Goal: Transaction & Acquisition: Purchase product/service

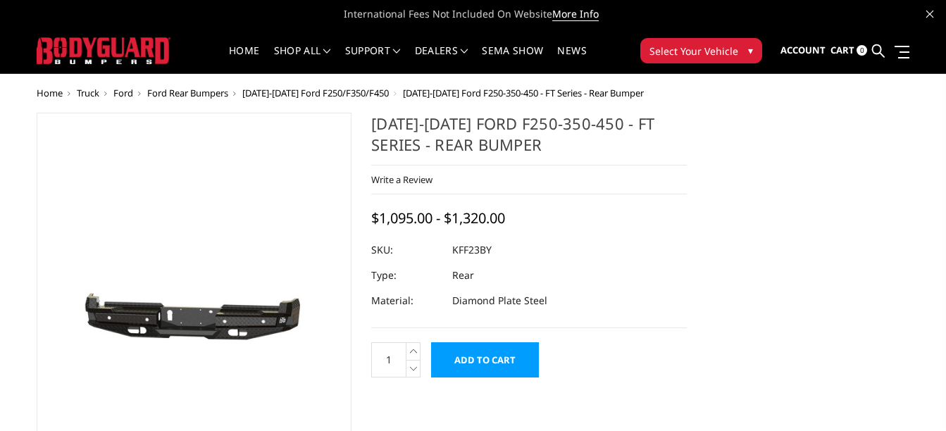
drag, startPoint x: 488, startPoint y: 1, endPoint x: 318, endPoint y: 113, distance: 204.0
click at [318, 113] on figure at bounding box center [195, 324] width 316 height 423
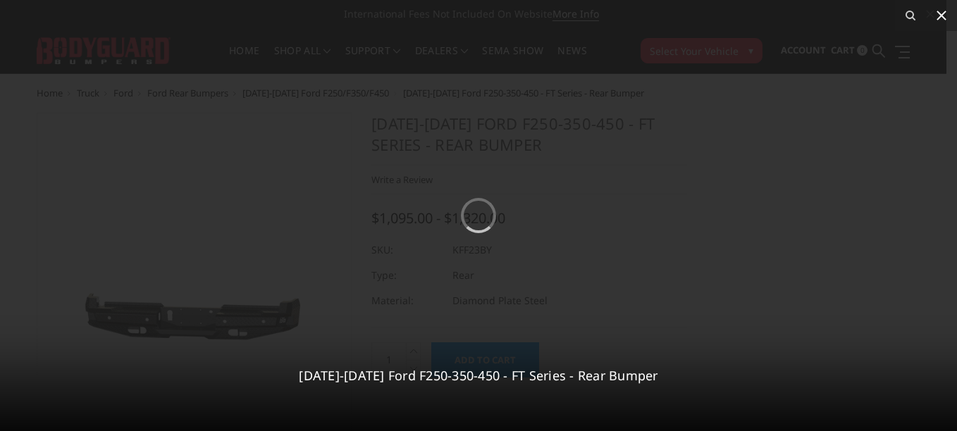
click at [940, 15] on icon at bounding box center [941, 15] width 17 height 17
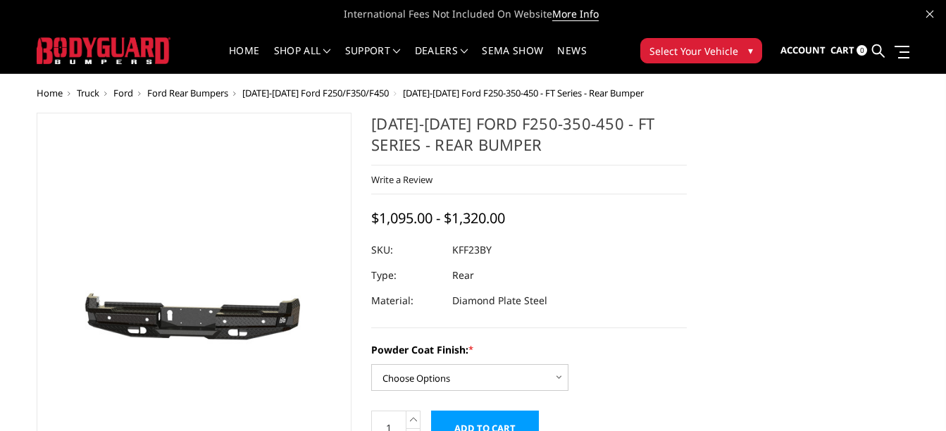
click at [339, 92] on span "[DATE]-[DATE] Ford F250/F350/F450" at bounding box center [315, 93] width 147 height 13
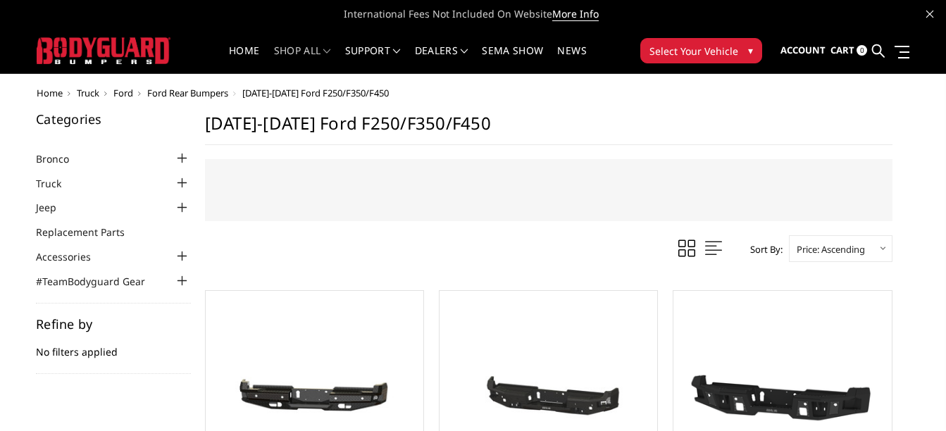
click at [635, 114] on h1 "[DATE]-[DATE] Ford F250/F350/F450" at bounding box center [548, 129] width 687 height 32
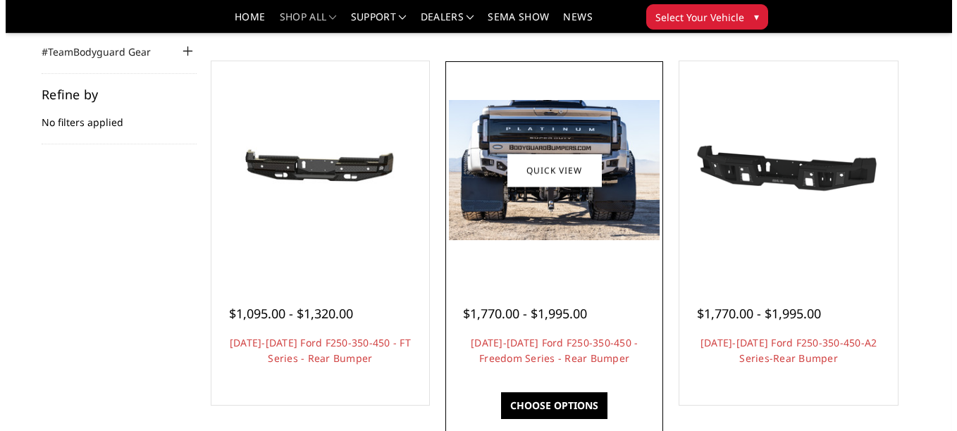
scroll to position [190, 0]
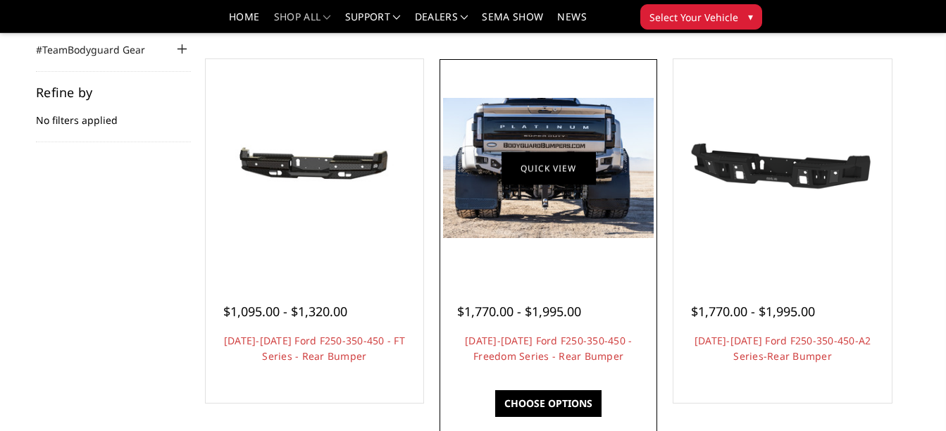
click at [513, 176] on link "Quick view" at bounding box center [549, 167] width 94 height 33
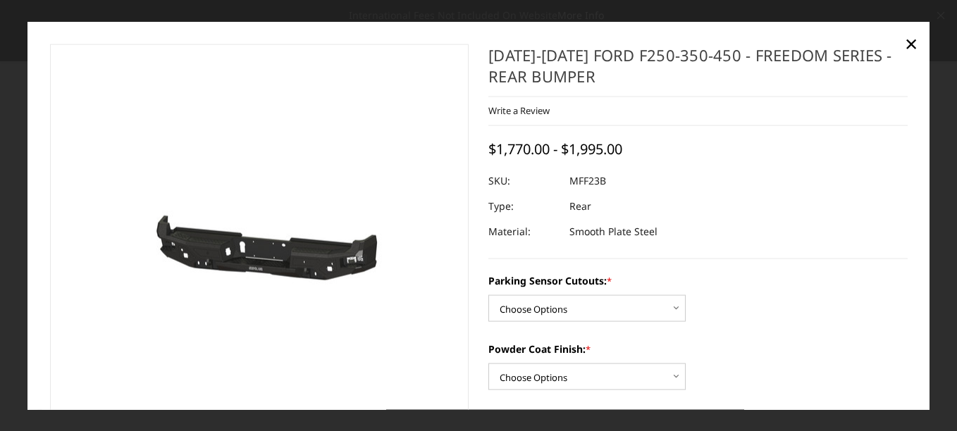
scroll to position [99, 0]
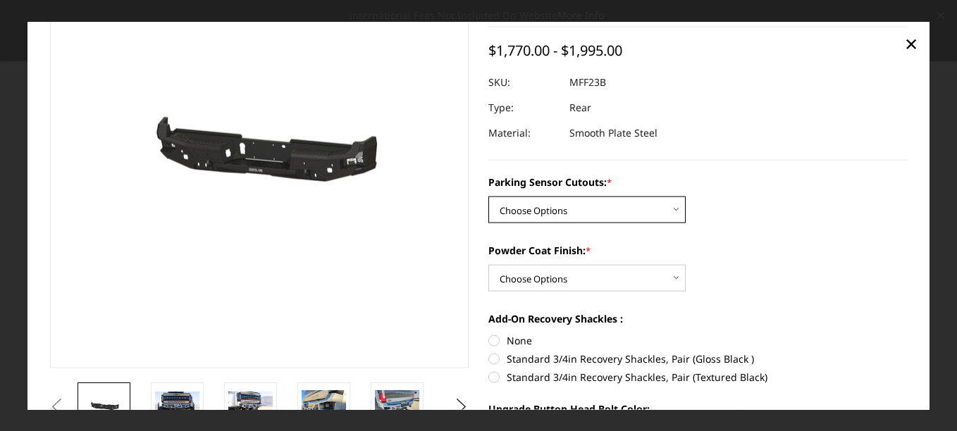
click at [668, 206] on select "Choose Options No - Without Parking Sensor Cutouts Yes - With Parking Sensor Cu…" at bounding box center [586, 210] width 197 height 27
select select "2559"
click at [488, 197] on select "Choose Options No - Without Parking Sensor Cutouts Yes - With Parking Sensor Cu…" at bounding box center [586, 210] width 197 height 27
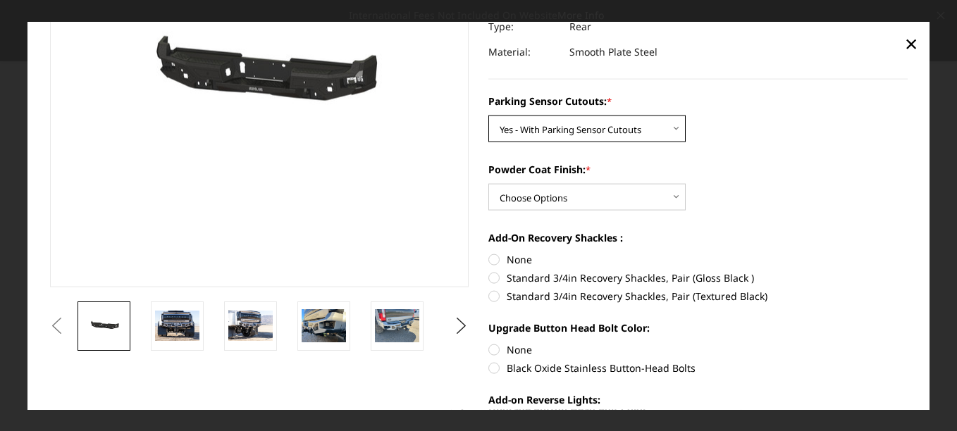
scroll to position [180, 0]
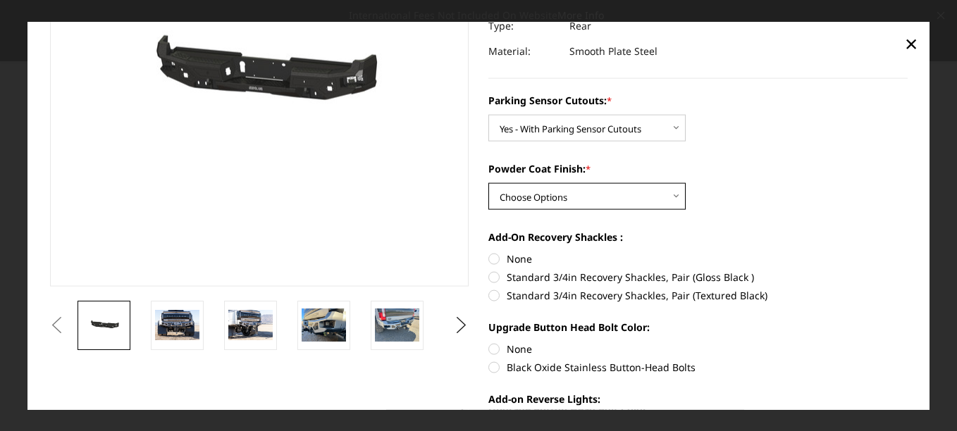
click at [673, 198] on select "Choose Options Bare Metal Textured Black Powder Coat" at bounding box center [586, 196] width 197 height 27
select select "2561"
click at [488, 183] on select "Choose Options Bare Metal Textured Black Powder Coat" at bounding box center [586, 196] width 197 height 27
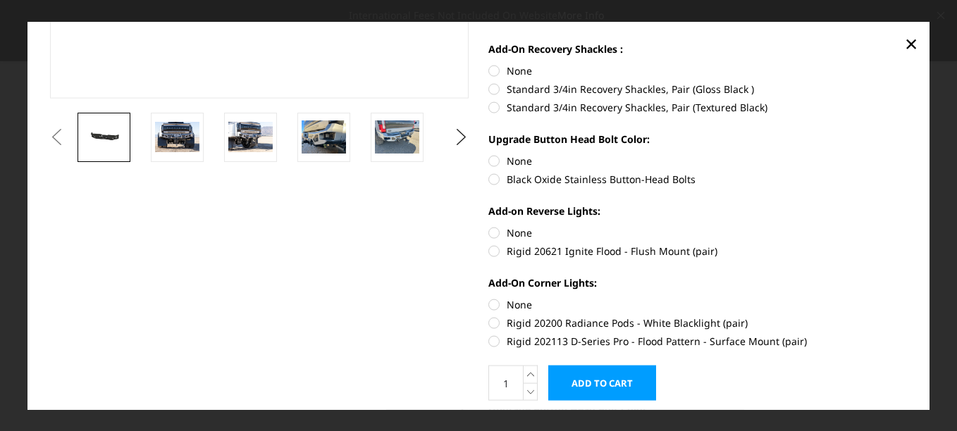
scroll to position [369, 0]
click at [521, 106] on label "Standard 3/4in Recovery Shackles, Pair (Textured Black)" at bounding box center [697, 106] width 419 height 15
click at [907, 82] on input "Standard 3/4in Recovery Shackles, Pair (Textured Black)" at bounding box center [907, 81] width 1 height 1
radio input "true"
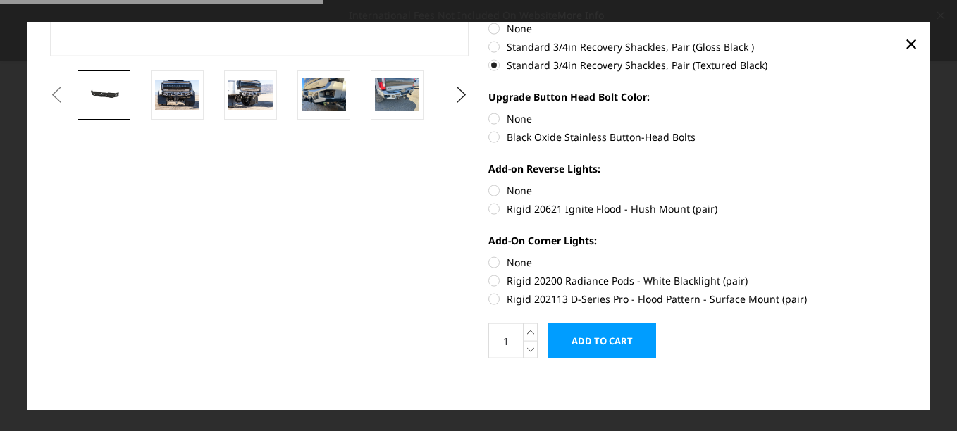
scroll to position [411, 0]
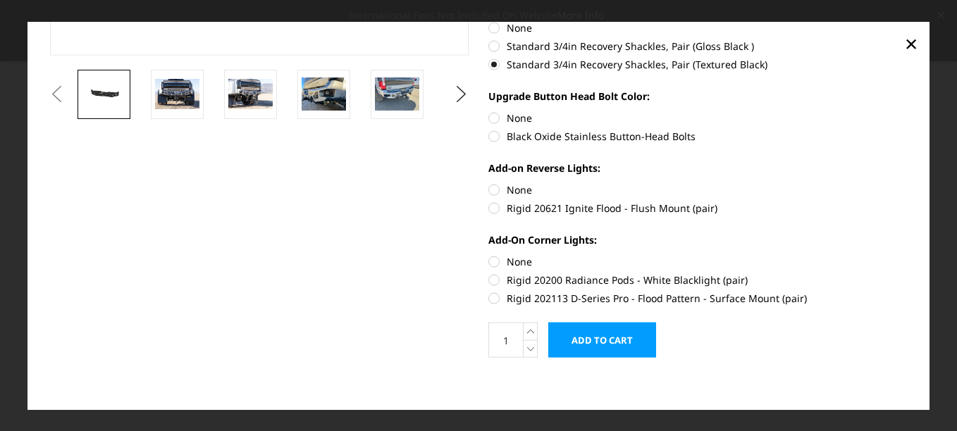
click at [525, 132] on label "Black Oxide Stainless Button-Head Bolts" at bounding box center [697, 136] width 419 height 15
click at [907, 111] on input "Black Oxide Stainless Button-Head Bolts" at bounding box center [907, 111] width 1 height 1
radio input "true"
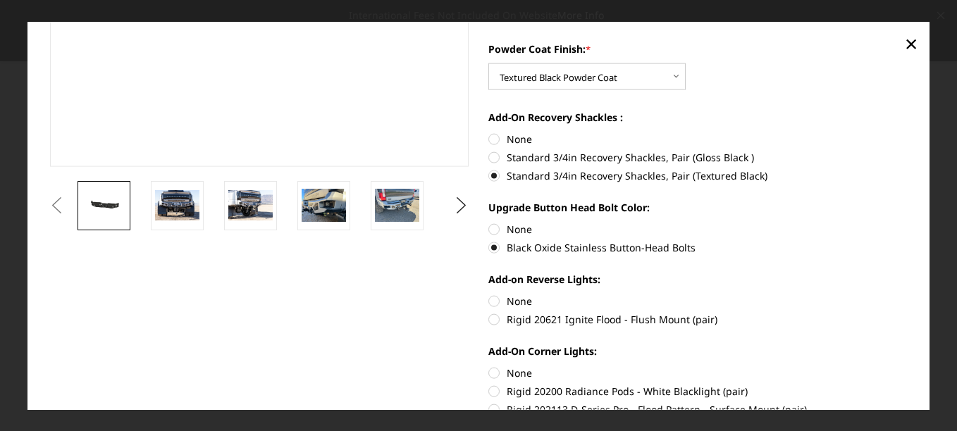
scroll to position [416, 0]
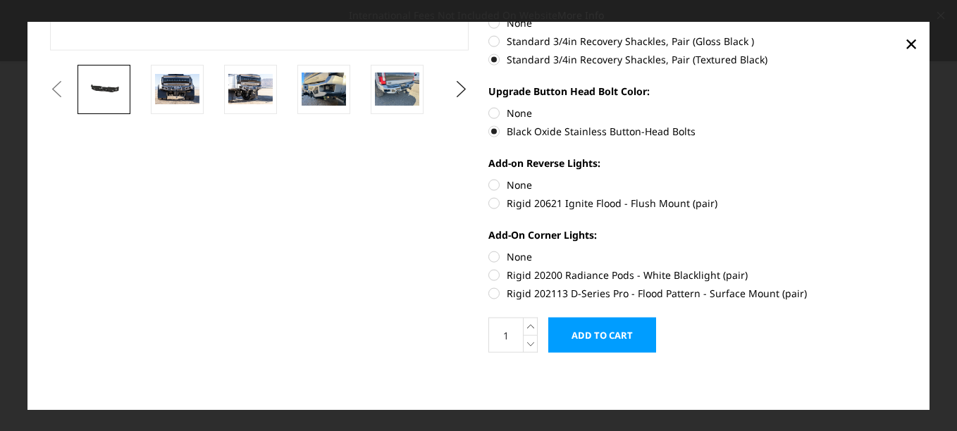
click at [541, 201] on label "Rigid 20621 Ignite Flood - Flush Mount (pair)" at bounding box center [697, 203] width 419 height 15
click at [907, 178] on input "Rigid 20621 Ignite Flood - Flush Mount (pair)" at bounding box center [907, 178] width 1 height 1
radio input "true"
click at [545, 289] on label "Rigid 202113 D-Series Pro - Flood Pattern - Surface Mount (pair)" at bounding box center [697, 293] width 419 height 15
click at [907, 268] on input "Rigid 202113 D-Series Pro - Flood Pattern - Surface Mount (pair)" at bounding box center [907, 268] width 1 height 1
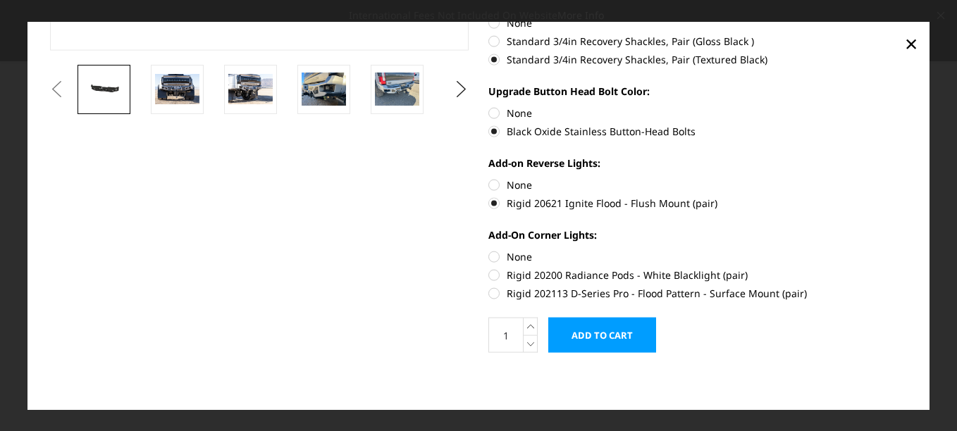
radio input "true"
click at [604, 324] on input "Add to Cart" at bounding box center [602, 335] width 108 height 35
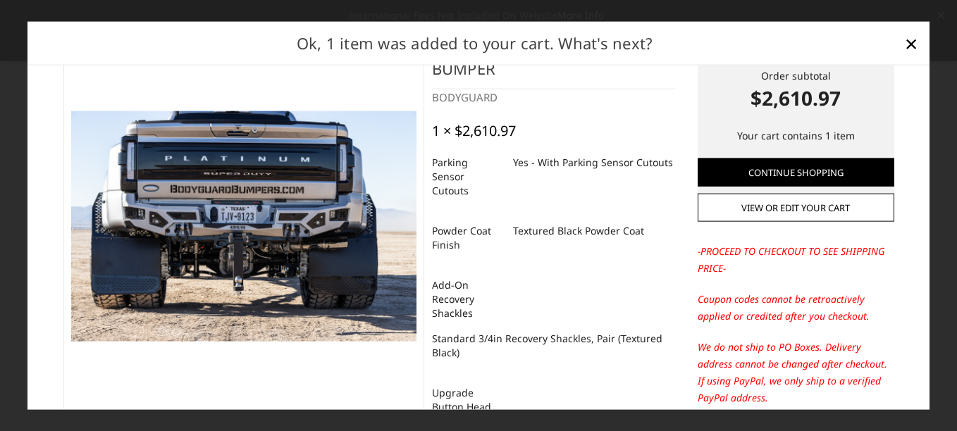
scroll to position [0, 0]
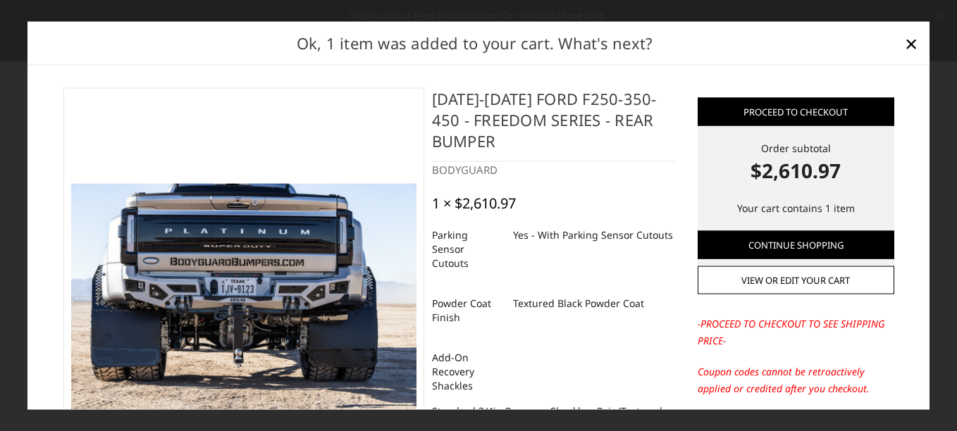
click at [673, 111] on div "2023-2025 Ford F250-350-450 - Freedom Series - Rear Bumper BODYGUARD 1 × $2,610…" at bounding box center [553, 403] width 258 height 633
click at [909, 44] on span "×" at bounding box center [910, 42] width 13 height 30
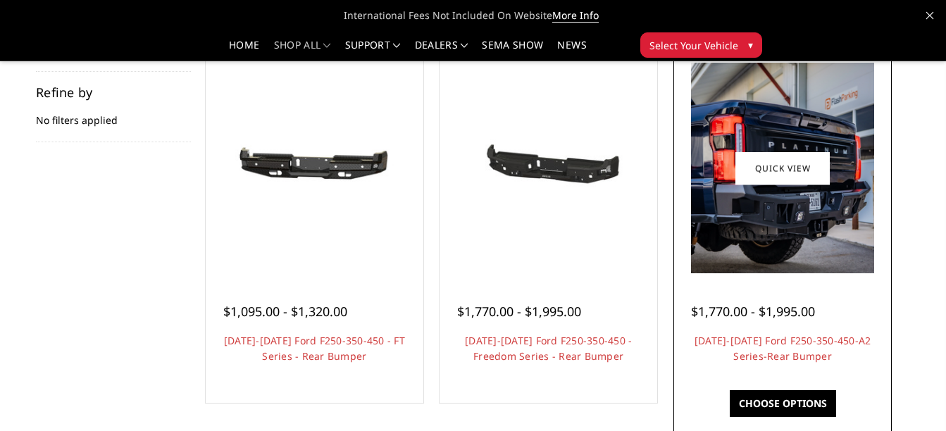
click at [788, 244] on img at bounding box center [782, 168] width 182 height 211
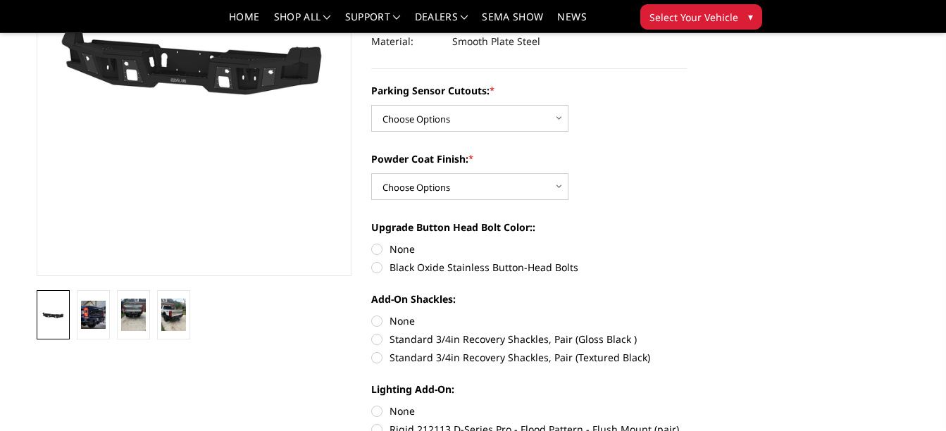
scroll to position [218, 0]
drag, startPoint x: 568, startPoint y: 117, endPoint x: 560, endPoint y: 119, distance: 8.7
click at [560, 119] on div "Parking Sensor Cutouts: * Choose Options Yes-With Parking Sensor Cutouts No-Wit…" at bounding box center [529, 106] width 316 height 49
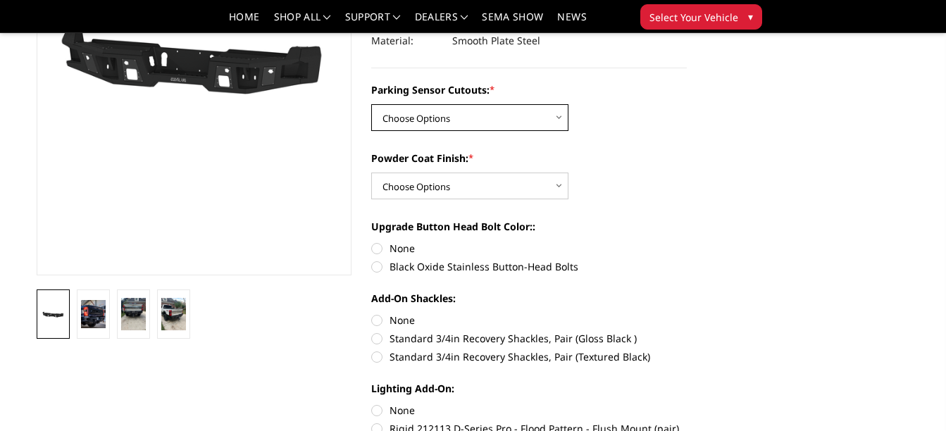
click at [560, 119] on select "Choose Options Yes-With Parking Sensor Cutouts No-Without Parking Sensor Cutouts" at bounding box center [469, 117] width 197 height 27
select select "2436"
click at [371, 104] on select "Choose Options Yes-With Parking Sensor Cutouts No-Without Parking Sensor Cutouts" at bounding box center [469, 117] width 197 height 27
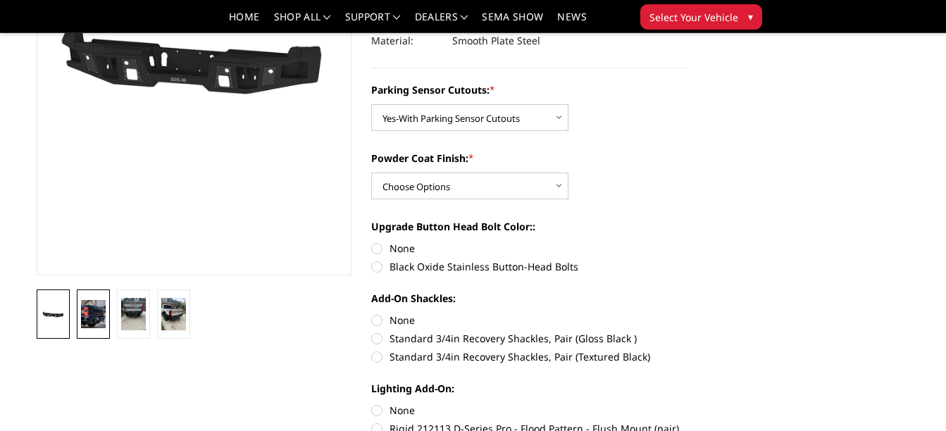
click at [96, 319] on img at bounding box center [93, 314] width 25 height 29
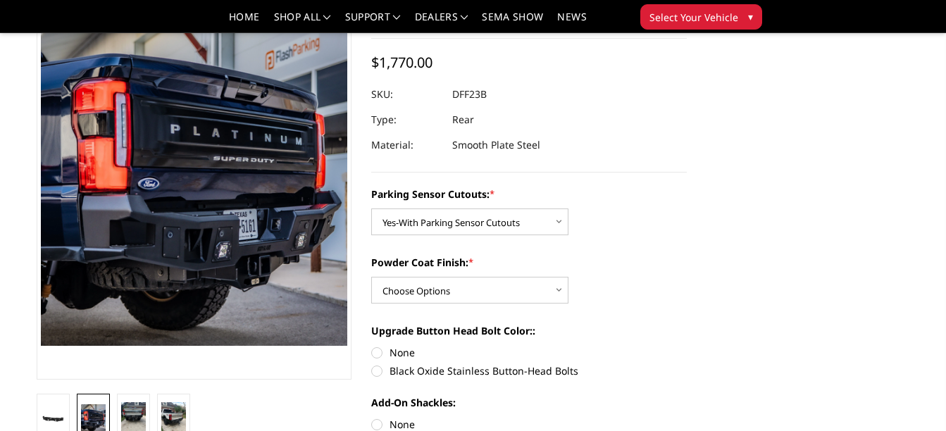
scroll to position [115, 0]
click at [138, 416] on img at bounding box center [133, 417] width 25 height 33
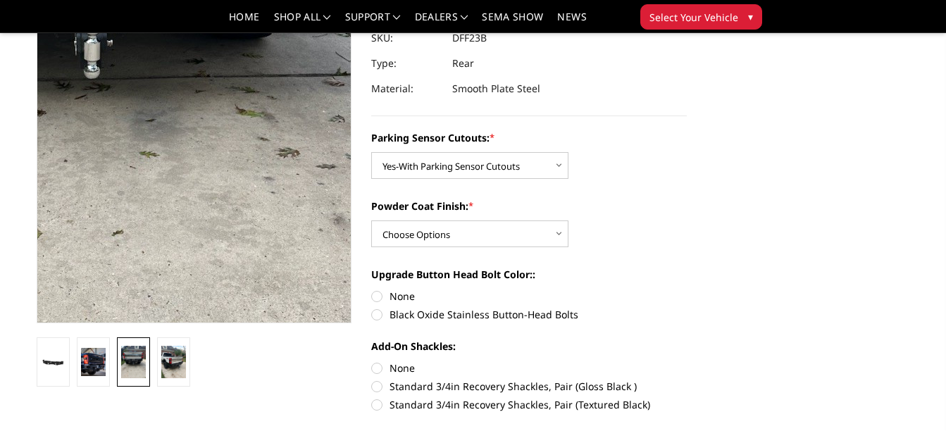
scroll to position [173, 0]
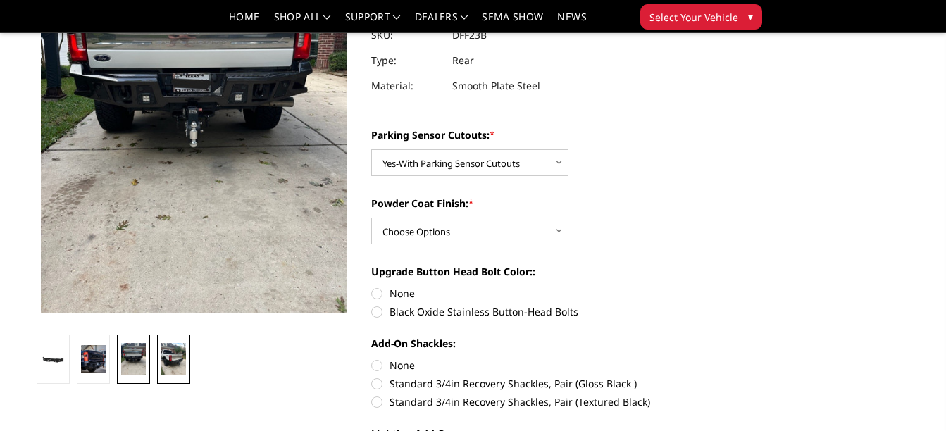
click at [172, 365] on img at bounding box center [173, 359] width 25 height 33
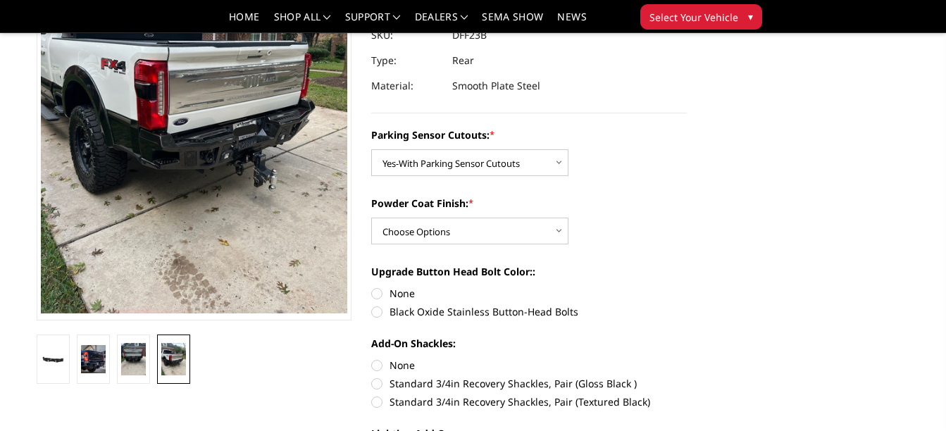
drag, startPoint x: 568, startPoint y: 239, endPoint x: 560, endPoint y: 234, distance: 9.8
click at [560, 234] on div "Powder Coat Finish: * Choose Options Bare Metal Textured Black Powder Coat" at bounding box center [529, 220] width 316 height 49
click at [560, 234] on select "Choose Options Bare Metal Textured Black Powder Coat" at bounding box center [469, 231] width 197 height 27
select select "2439"
click at [371, 218] on select "Choose Options Bare Metal Textured Black Powder Coat" at bounding box center [469, 231] width 197 height 27
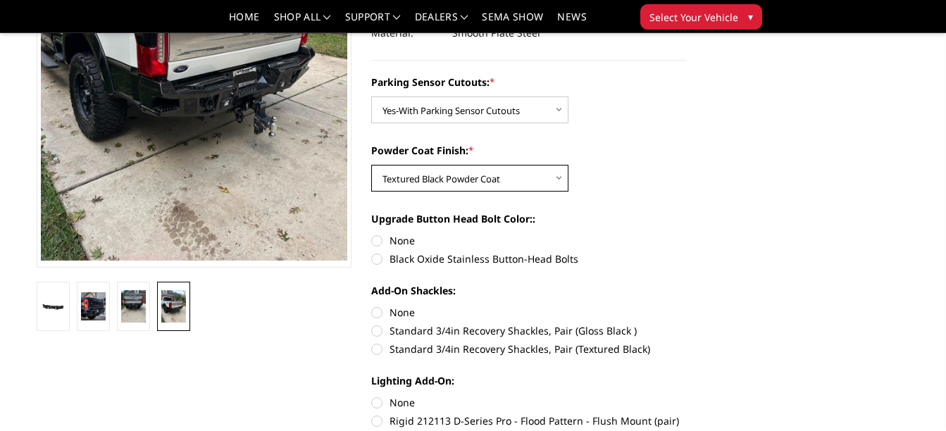
scroll to position [227, 0]
click at [107, 302] on link at bounding box center [93, 305] width 33 height 49
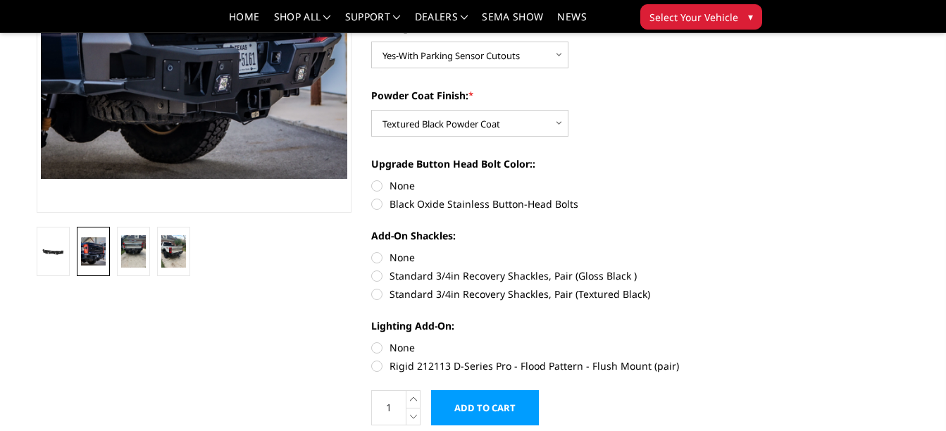
scroll to position [280, 0]
click at [437, 197] on label "Black Oxide Stainless Button-Head Bolts" at bounding box center [529, 204] width 316 height 15
click at [687, 180] on input "Black Oxide Stainless Button-Head Bolts" at bounding box center [687, 179] width 1 height 1
radio input "true"
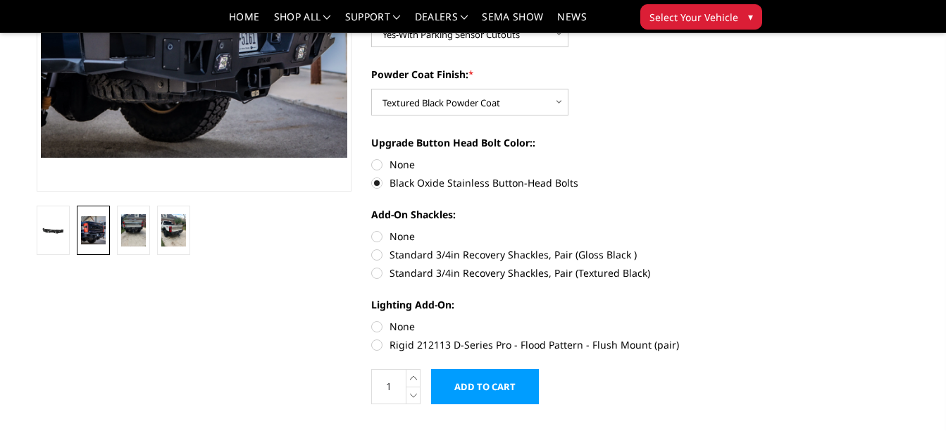
scroll to position [303, 0]
click at [430, 263] on div "Add-On Shackles: None Standard 3/4in Recovery Shackles, Pair (Gloss Black ) Sta…" at bounding box center [529, 241] width 316 height 70
click at [423, 275] on label "Standard 3/4in Recovery Shackles, Pair (Textured Black)" at bounding box center [529, 272] width 316 height 15
click at [687, 247] on input "Standard 3/4in Recovery Shackles, Pair (Textured Black)" at bounding box center [687, 247] width 1 height 1
radio input "true"
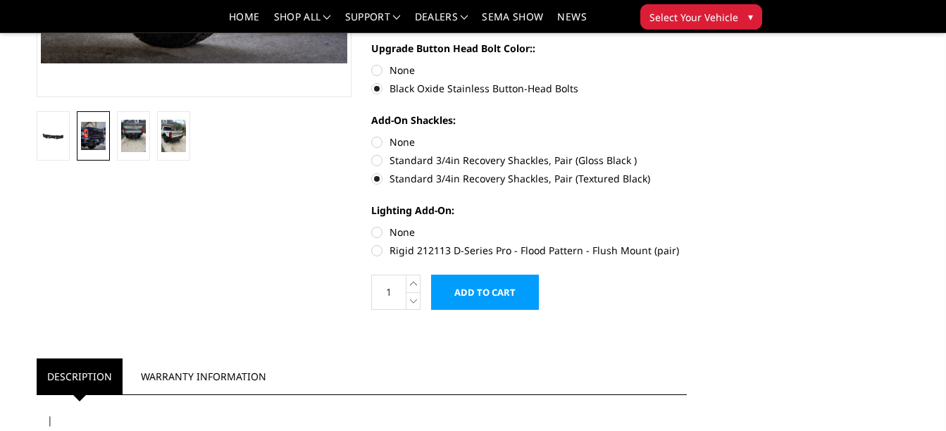
scroll to position [397, 0]
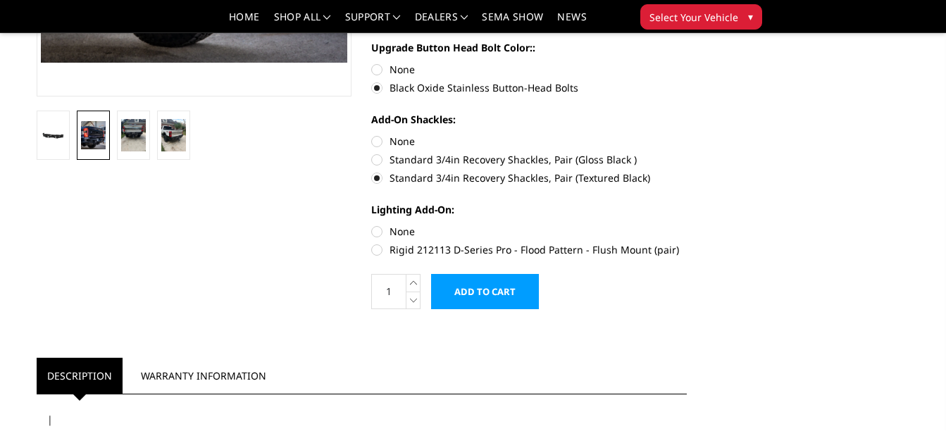
click at [437, 246] on label "Rigid 212113 D-Series Pro - Flood Pattern - Flush Mount (pair)" at bounding box center [529, 249] width 316 height 15
click at [687, 225] on input "Rigid 212113 D-Series Pro - Flood Pattern - Flush Mount (pair)" at bounding box center [687, 224] width 1 height 1
radio input "true"
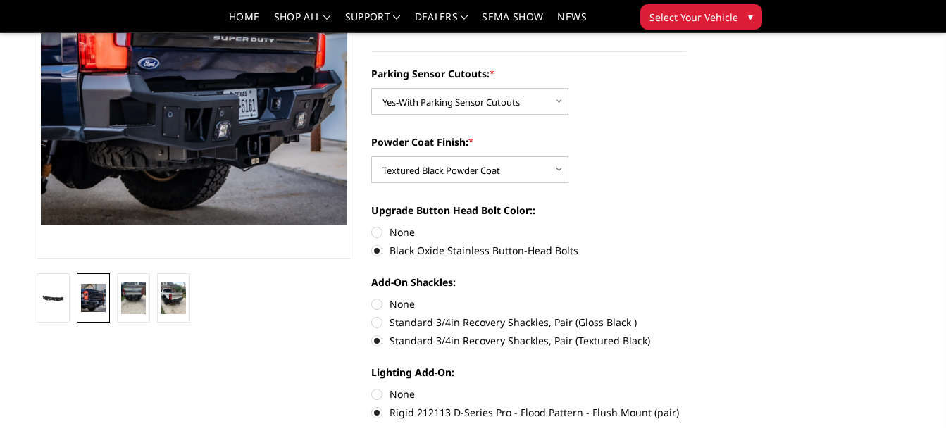
scroll to position [110, 0]
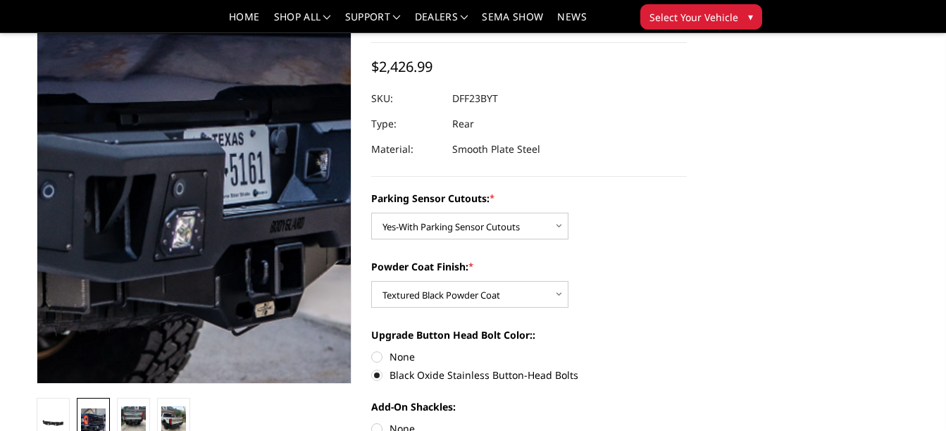
click at [252, 306] on img at bounding box center [109, 22] width 780 height 902
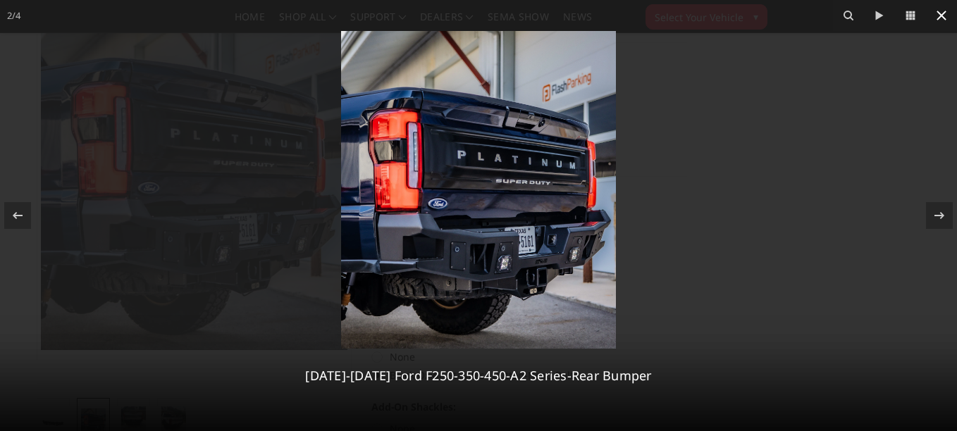
click at [941, 15] on icon at bounding box center [941, 16] width 10 height 10
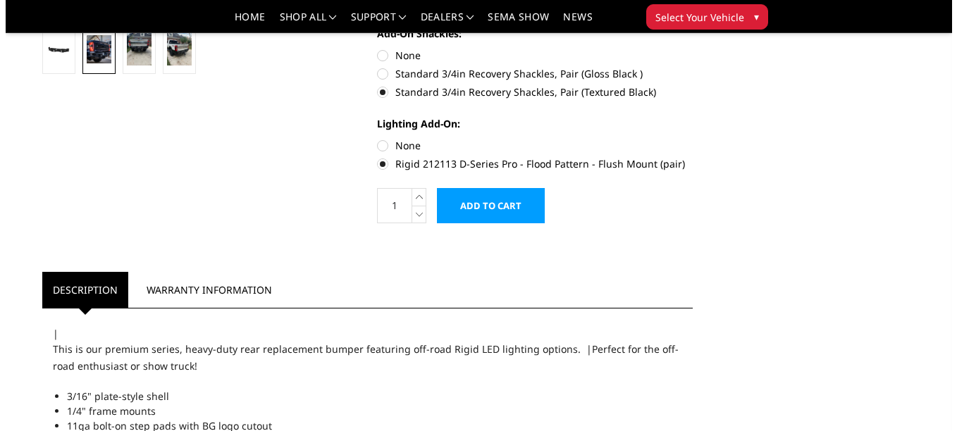
scroll to position [484, 0]
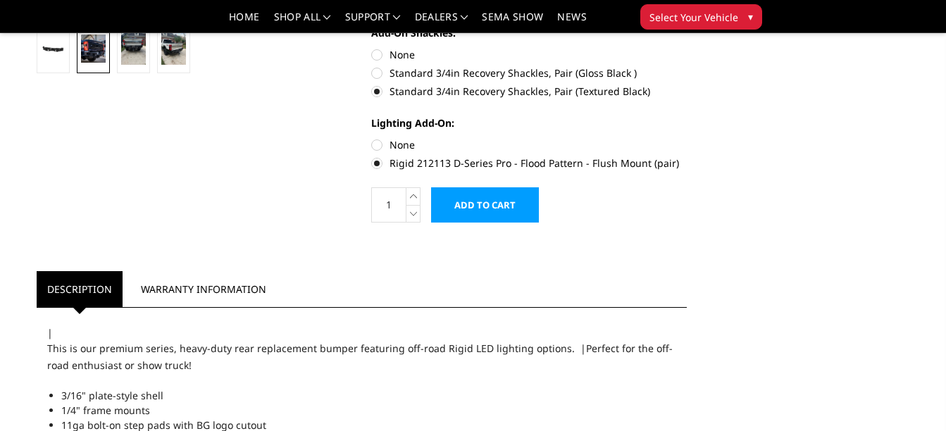
click at [477, 211] on input "Add to Cart" at bounding box center [485, 204] width 108 height 35
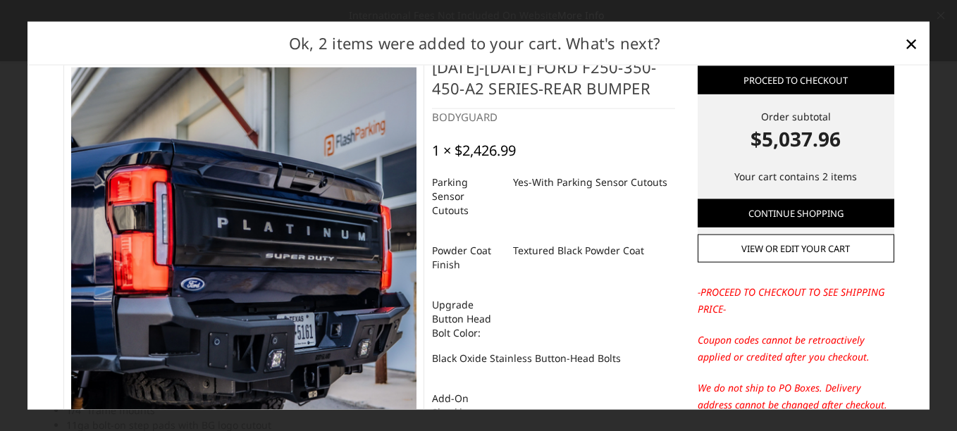
scroll to position [25, 0]
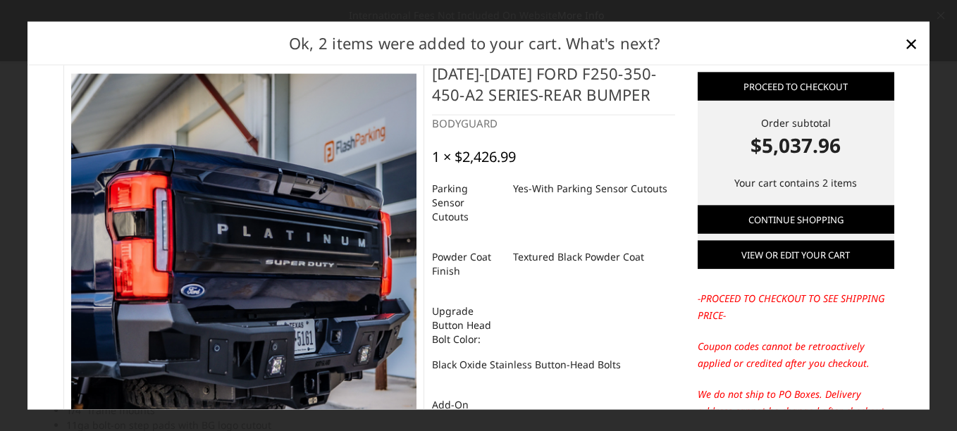
click at [791, 259] on link "View or edit your cart" at bounding box center [795, 255] width 197 height 28
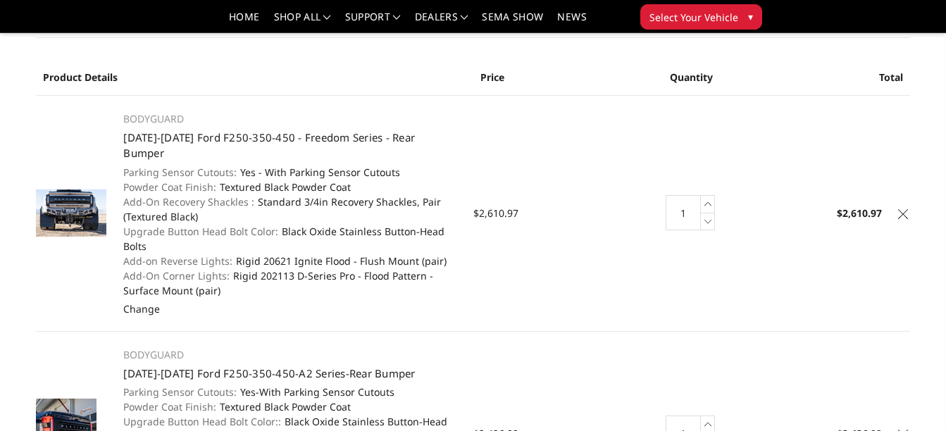
scroll to position [62, 0]
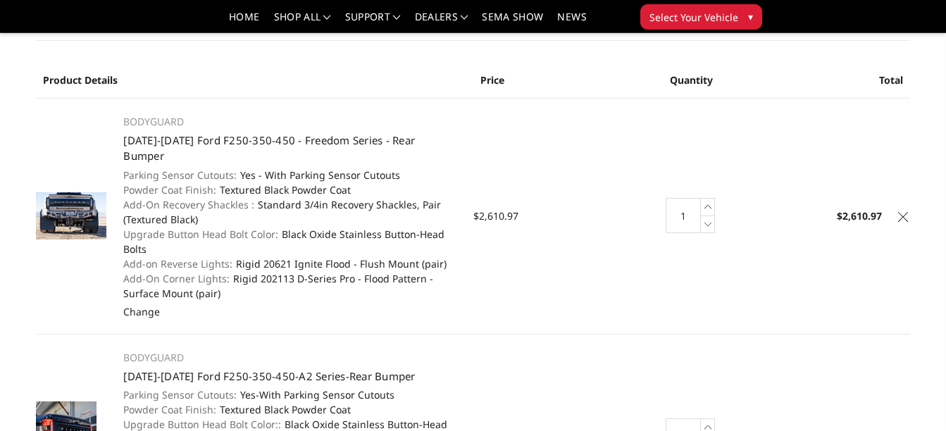
click at [906, 212] on icon at bounding box center [903, 217] width 10 height 10
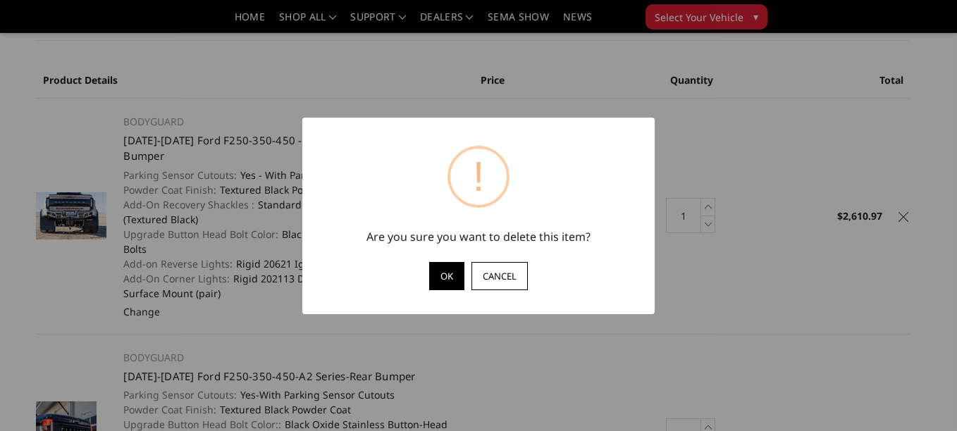
click at [442, 273] on button "OK" at bounding box center [446, 276] width 35 height 28
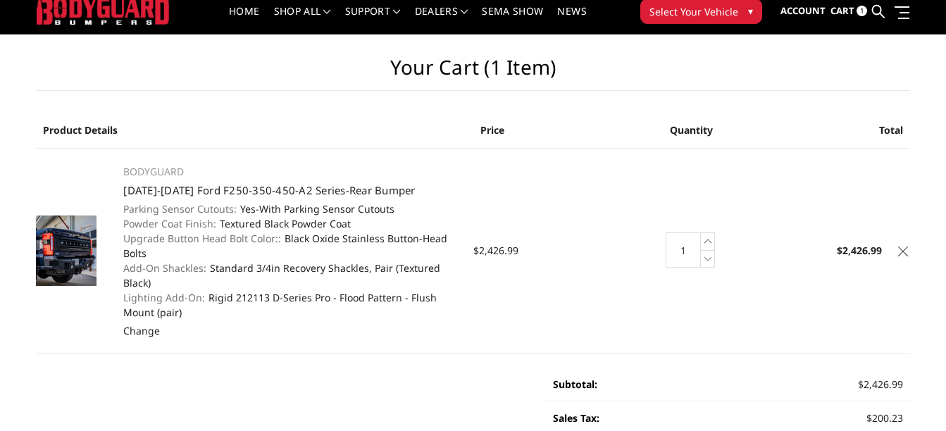
scroll to position [0, 0]
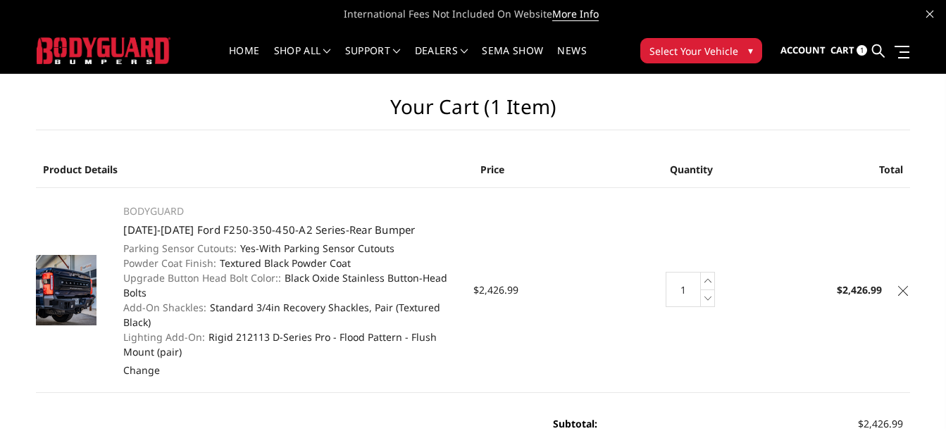
click at [830, 52] on ul "Account Sign in Register Cart 1 Search Search" at bounding box center [844, 51] width 129 height 44
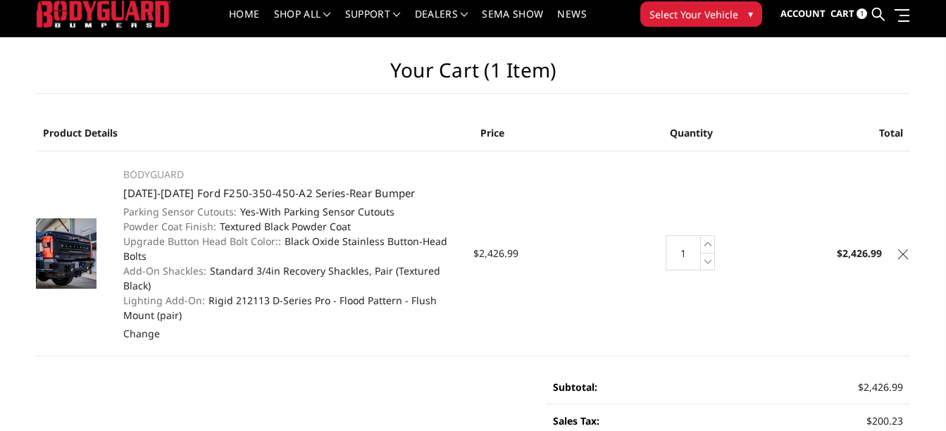
scroll to position [36, 0]
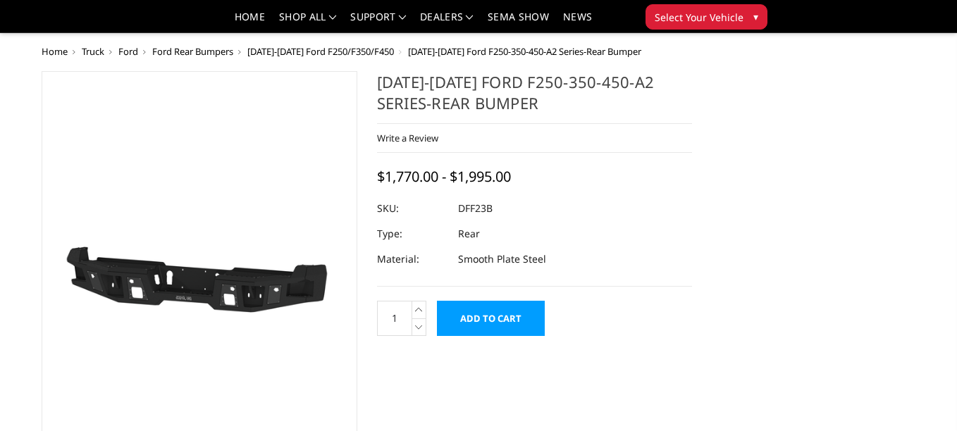
select select "2436"
select select "2439"
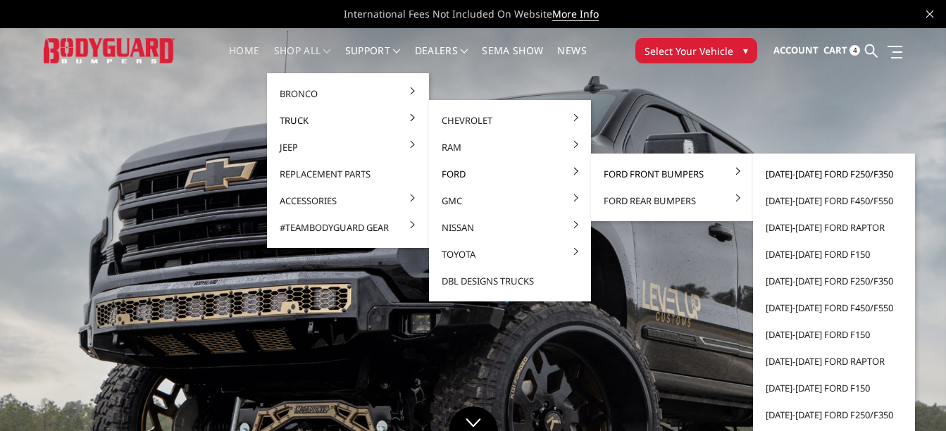
click at [806, 168] on link "[DATE]-[DATE] Ford F250/F350" at bounding box center [834, 174] width 151 height 27
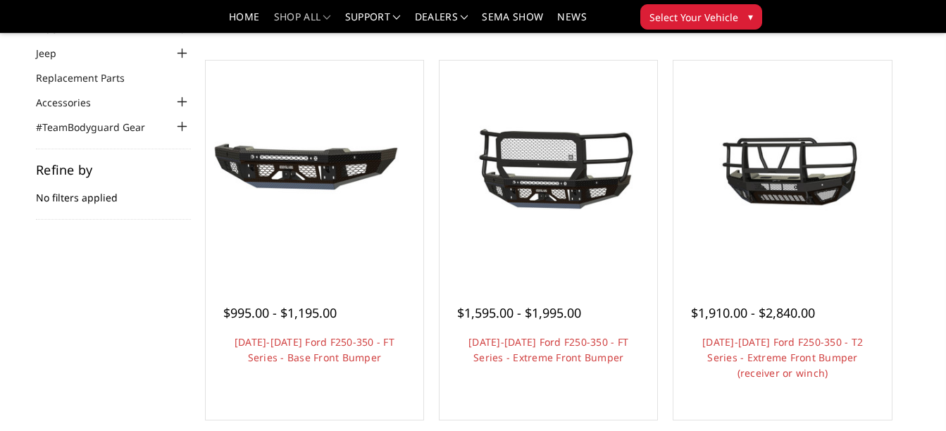
scroll to position [112, 0]
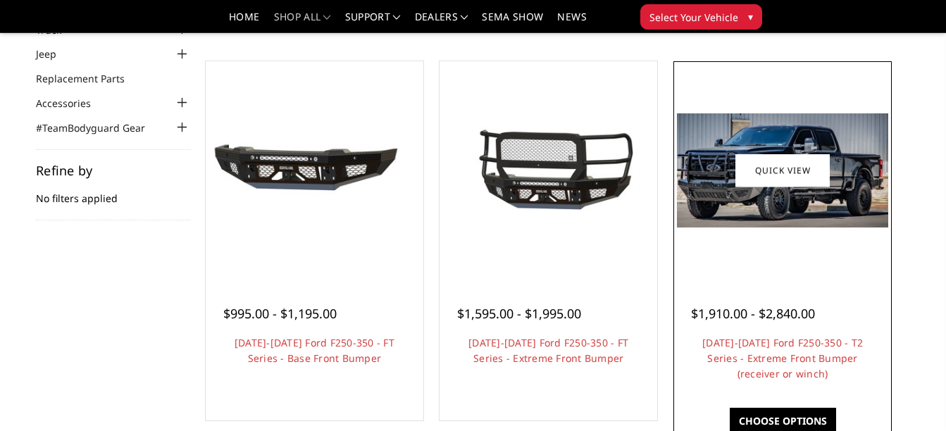
click at [804, 239] on div at bounding box center [782, 170] width 211 height 211
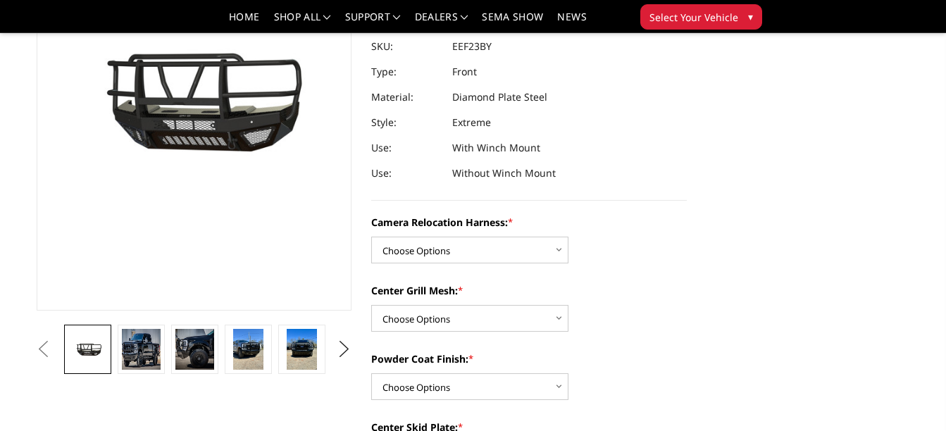
scroll to position [185, 0]
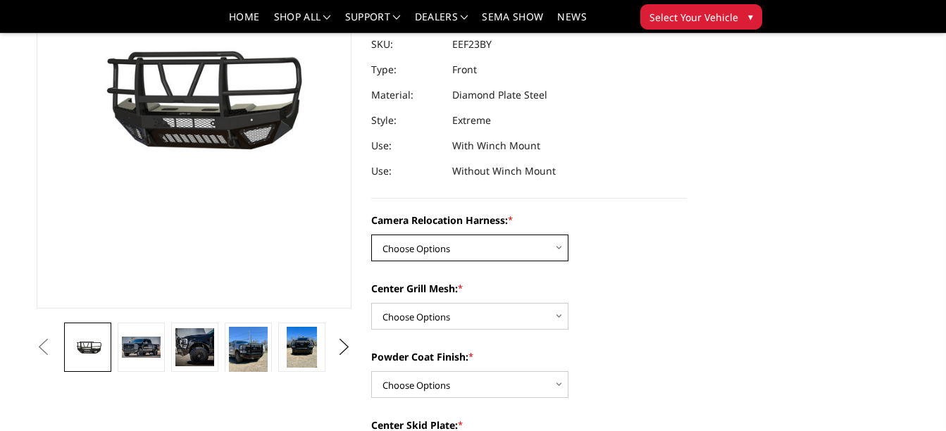
click at [558, 249] on select "Choose Options Without camera harness With camera harness" at bounding box center [469, 248] width 197 height 27
select select "3753"
click at [371, 235] on select "Choose Options Without camera harness With camera harness" at bounding box center [469, 248] width 197 height 27
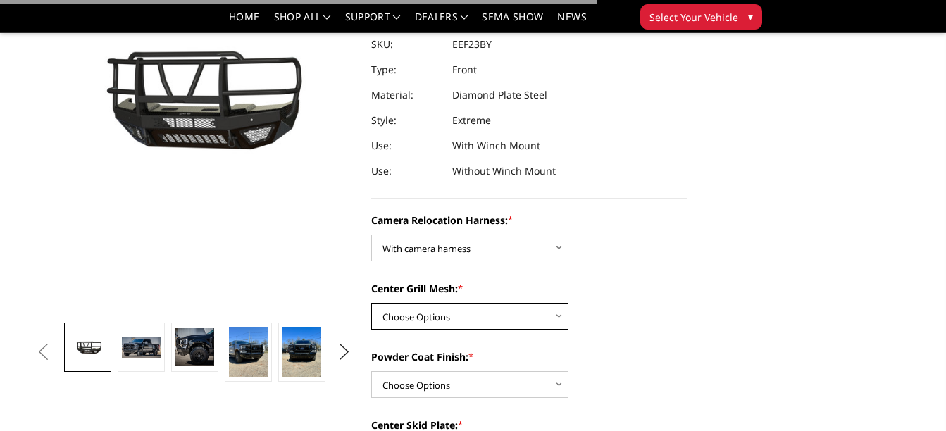
click at [564, 311] on select "Choose Options Without expanded metal With expanded metal" at bounding box center [469, 316] width 197 height 27
select select "3751"
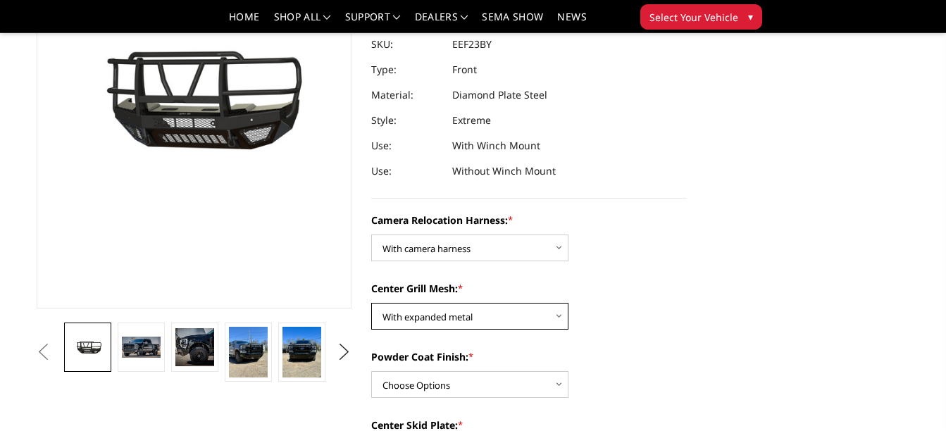
click at [371, 303] on select "Choose Options Without expanded metal With expanded metal" at bounding box center [469, 316] width 197 height 27
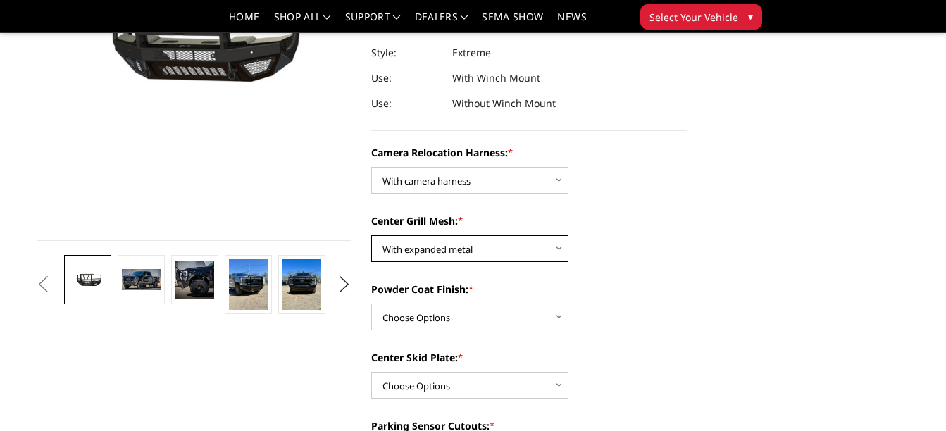
scroll to position [254, 0]
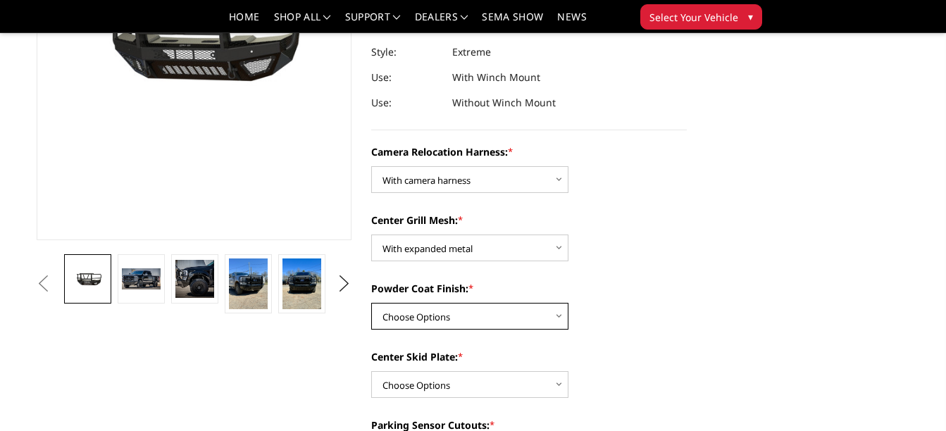
click at [557, 318] on select "Choose Options Textured Black Powder Coat Gloss Black Powder Coat Bare Metal" at bounding box center [469, 316] width 197 height 27
select select "3750"
click at [371, 303] on select "Choose Options Textured Black Powder Coat Gloss Black Powder Coat Bare Metal" at bounding box center [469, 316] width 197 height 27
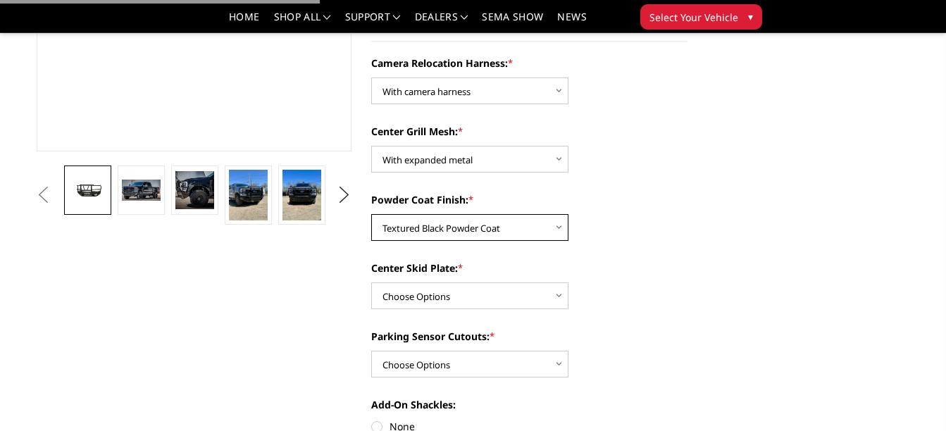
scroll to position [343, 0]
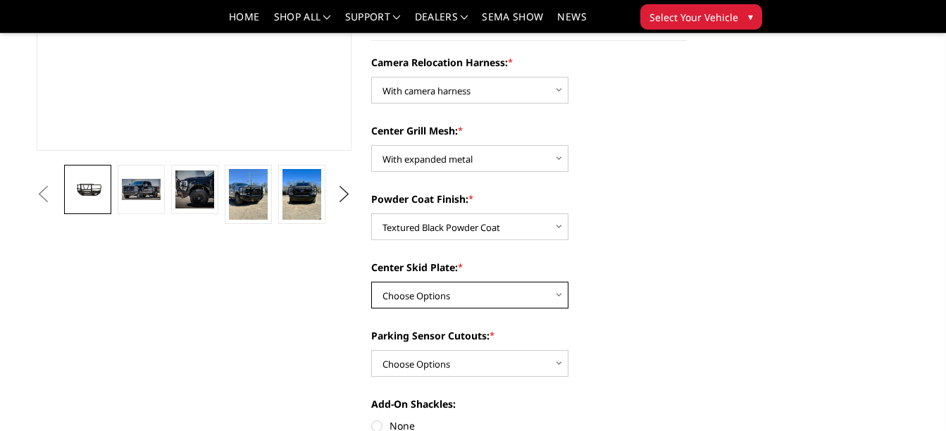
click at [556, 294] on select "Choose Options Winch Mount Skid Plate Standard Skid Plate (included) 2" Receive…" at bounding box center [469, 295] width 197 height 27
select select "3747"
click at [371, 282] on select "Choose Options Winch Mount Skid Plate Standard Skid Plate (included) 2" Receive…" at bounding box center [469, 295] width 197 height 27
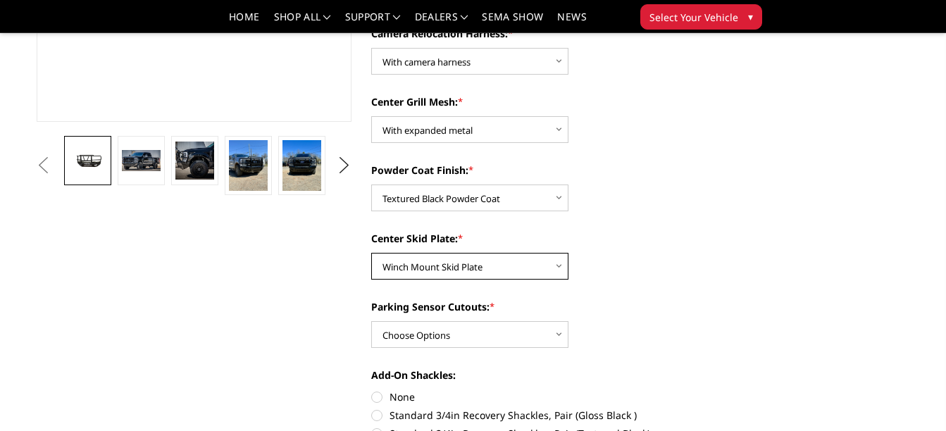
scroll to position [373, 0]
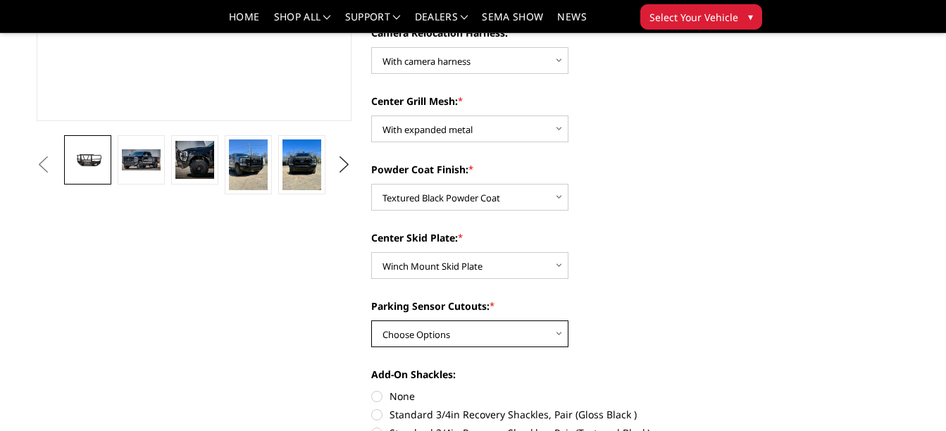
click at [556, 331] on select "Choose Options Yes - With Parking Sensor Cutouts" at bounding box center [469, 333] width 197 height 27
select select "3744"
click at [371, 320] on select "Choose Options Yes - With Parking Sensor Cutouts" at bounding box center [469, 333] width 197 height 27
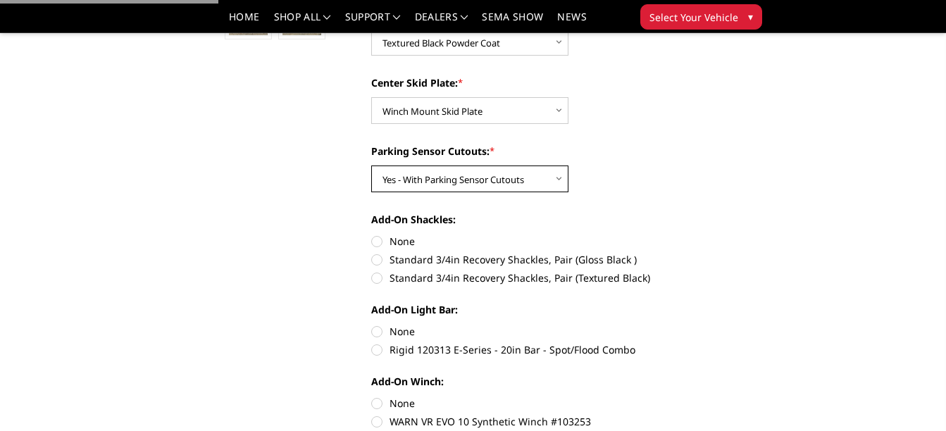
scroll to position [528, 0]
click at [374, 280] on label "Standard 3/4in Recovery Shackles, Pair (Textured Black)" at bounding box center [529, 277] width 316 height 15
click at [687, 252] on input "Standard 3/4in Recovery Shackles, Pair (Textured Black)" at bounding box center [687, 251] width 1 height 1
radio input "true"
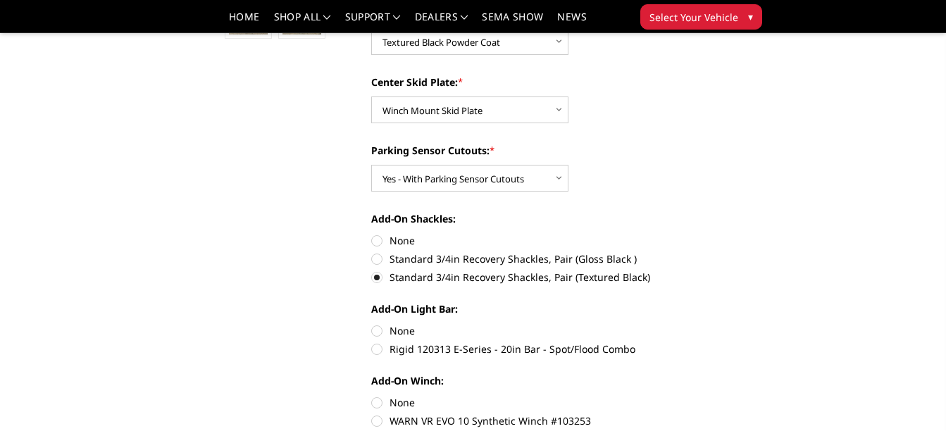
click at [378, 349] on label "Rigid 120313 E-Series - 20in Bar - Spot/Flood Combo" at bounding box center [529, 349] width 316 height 15
click at [687, 324] on input "Rigid 120313 E-Series - 20in Bar - Spot/Flood Combo" at bounding box center [687, 323] width 1 height 1
radio input "true"
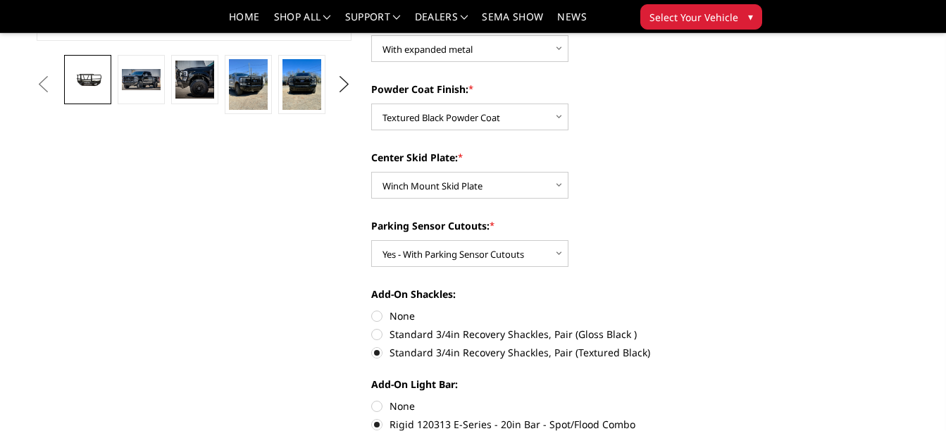
scroll to position [454, 0]
click at [379, 320] on label "None" at bounding box center [529, 315] width 316 height 15
click at [372, 309] on input "None" at bounding box center [371, 308] width 1 height 1
radio input "true"
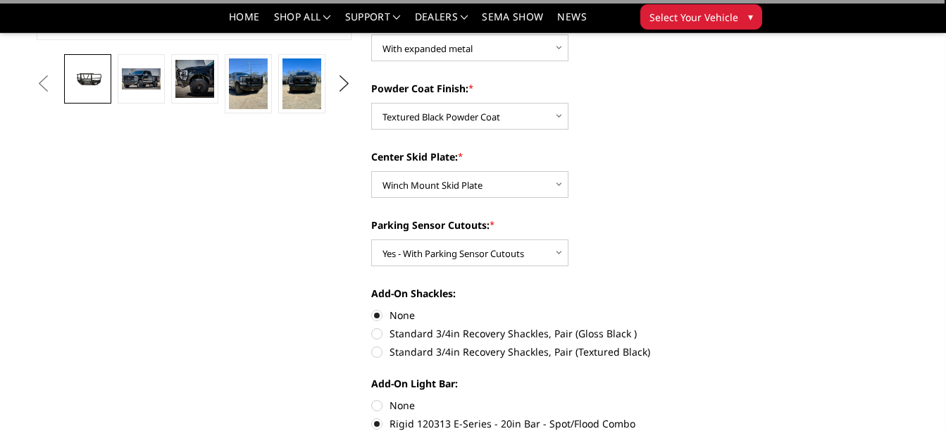
click at [378, 356] on label "Standard 3/4in Recovery Shackles, Pair (Textured Black)" at bounding box center [529, 351] width 316 height 15
click at [687, 327] on input "Standard 3/4in Recovery Shackles, Pair (Textured Black)" at bounding box center [687, 326] width 1 height 1
radio input "true"
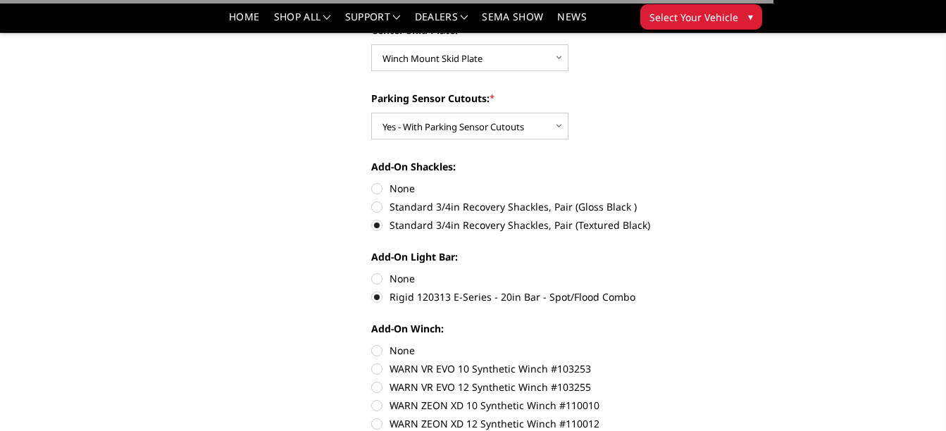
scroll to position [585, 0]
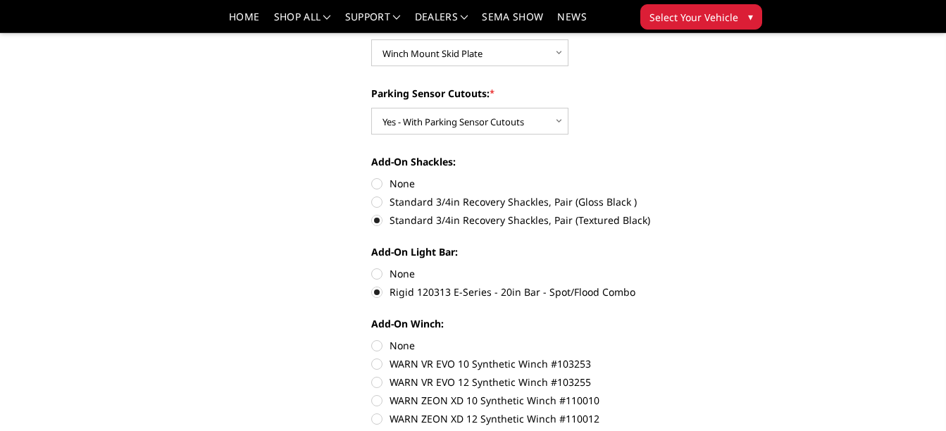
click at [378, 271] on label "None" at bounding box center [529, 273] width 316 height 15
click at [372, 267] on input "None" at bounding box center [371, 266] width 1 height 1
radio input "true"
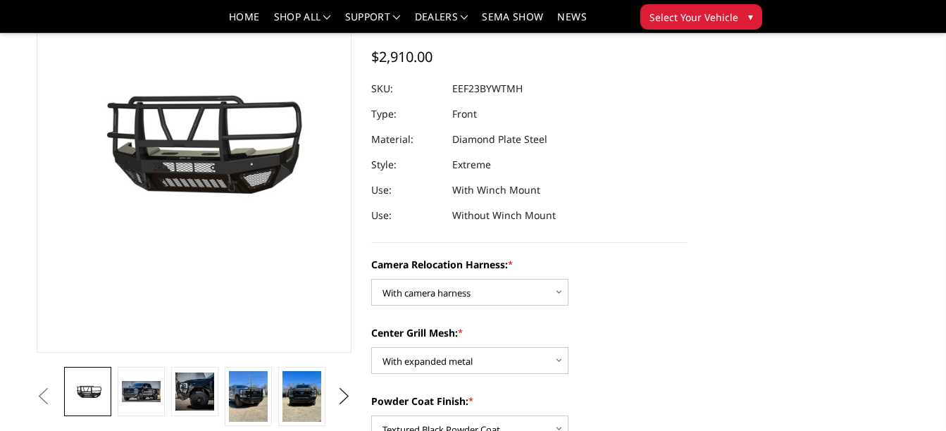
scroll to position [140, 0]
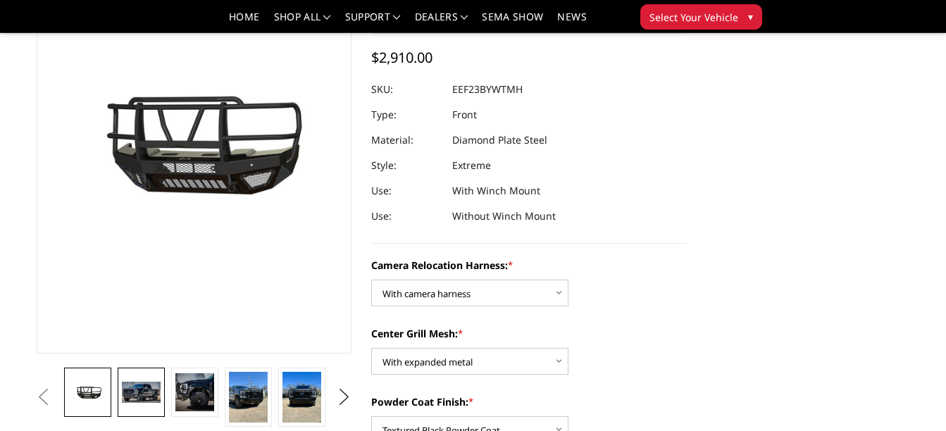
click at [145, 402] on img at bounding box center [141, 392] width 38 height 20
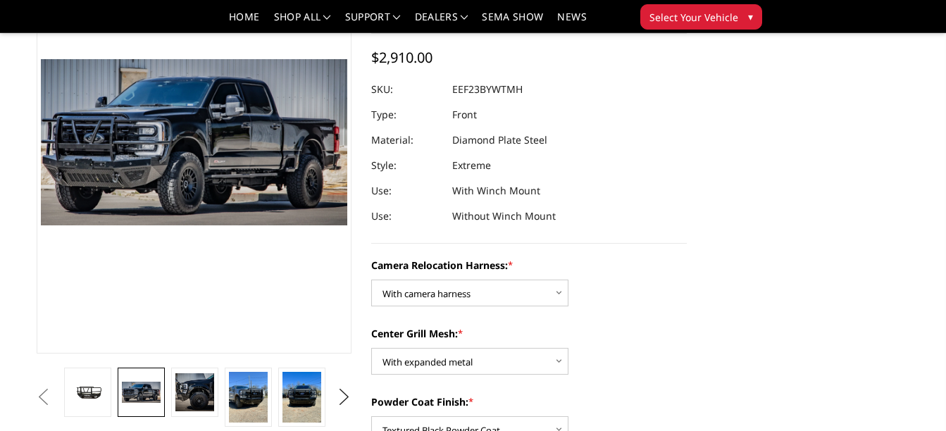
scroll to position [142, 0]
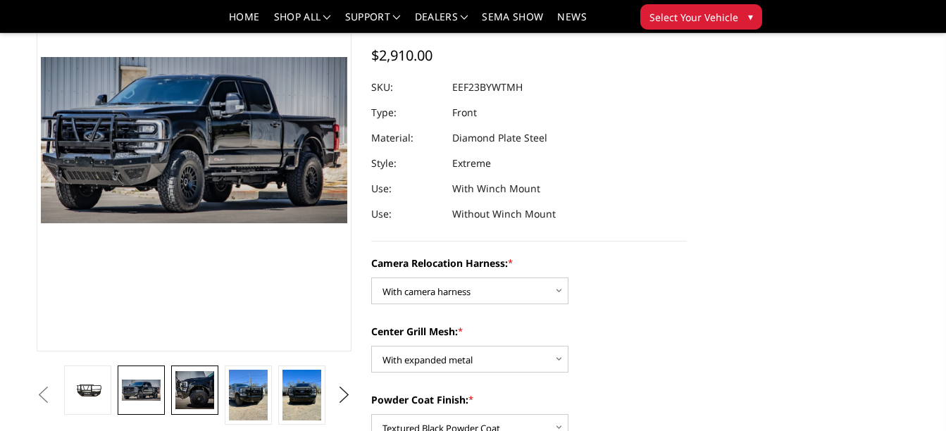
click at [197, 385] on img at bounding box center [194, 390] width 38 height 38
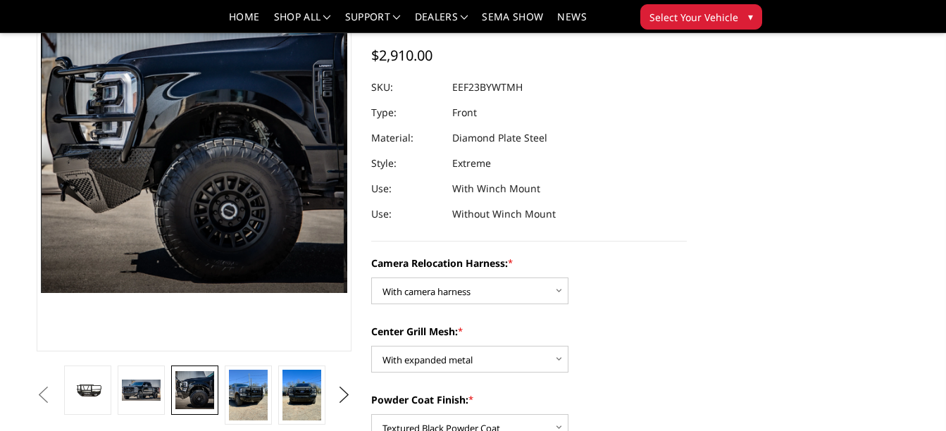
scroll to position [73, 0]
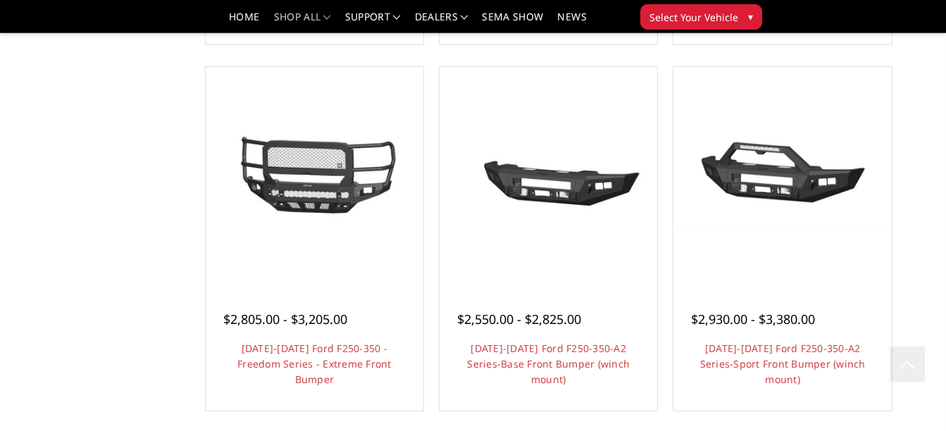
scroll to position [871, 0]
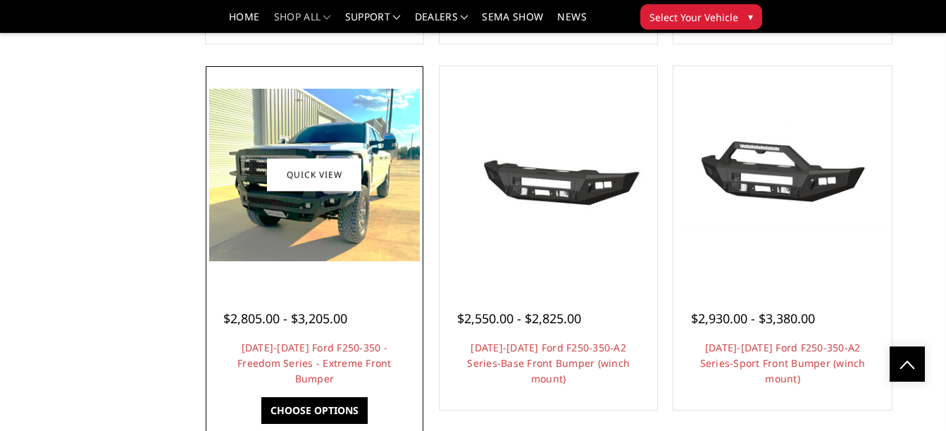
click at [332, 232] on img at bounding box center [314, 175] width 211 height 172
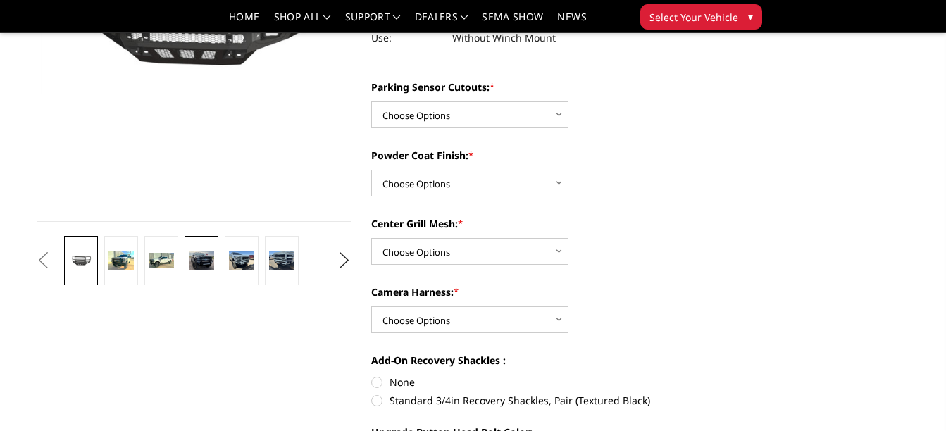
scroll to position [275, 0]
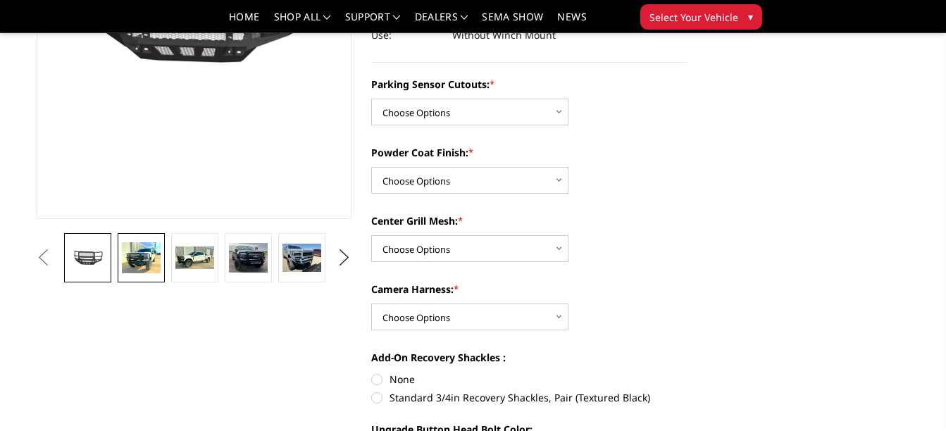
click at [123, 261] on img at bounding box center [141, 257] width 38 height 31
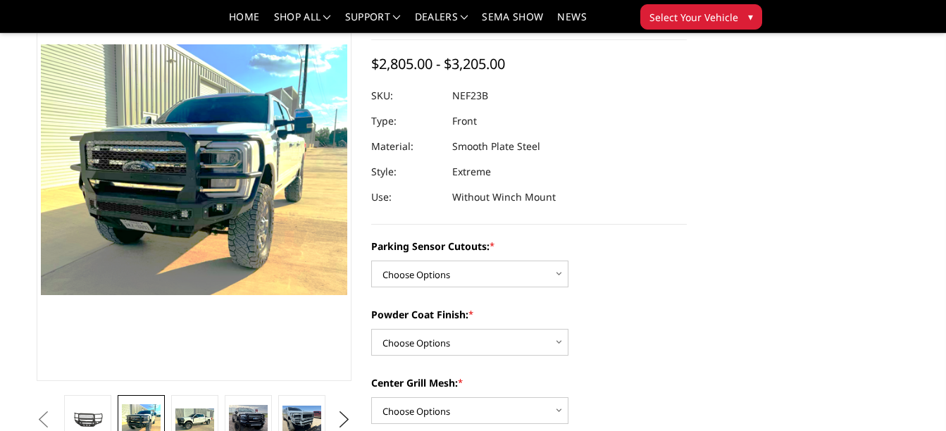
scroll to position [112, 0]
click at [194, 427] on img at bounding box center [194, 420] width 38 height 23
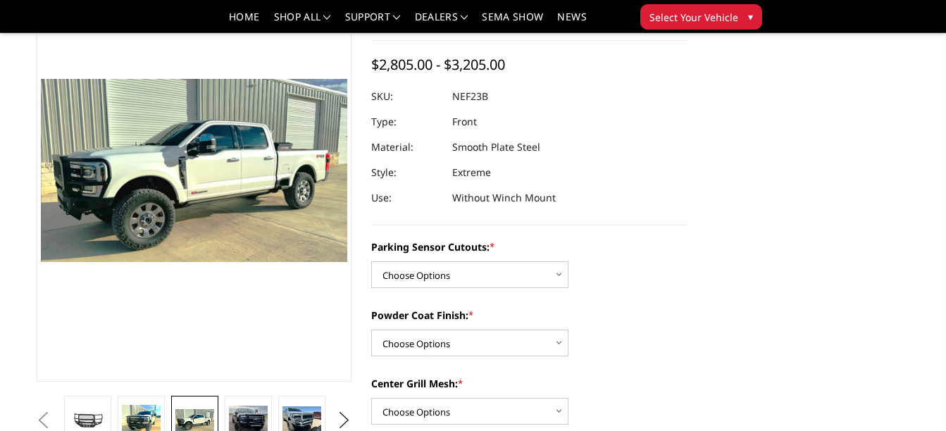
scroll to position [146, 0]
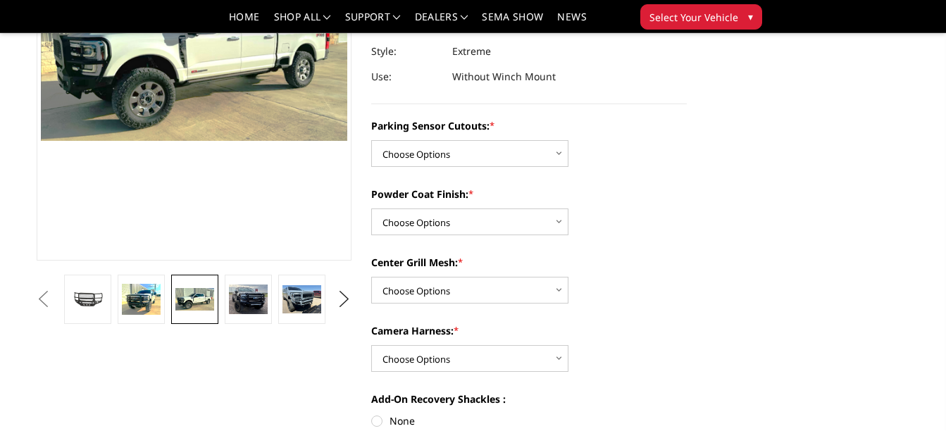
scroll to position [235, 0]
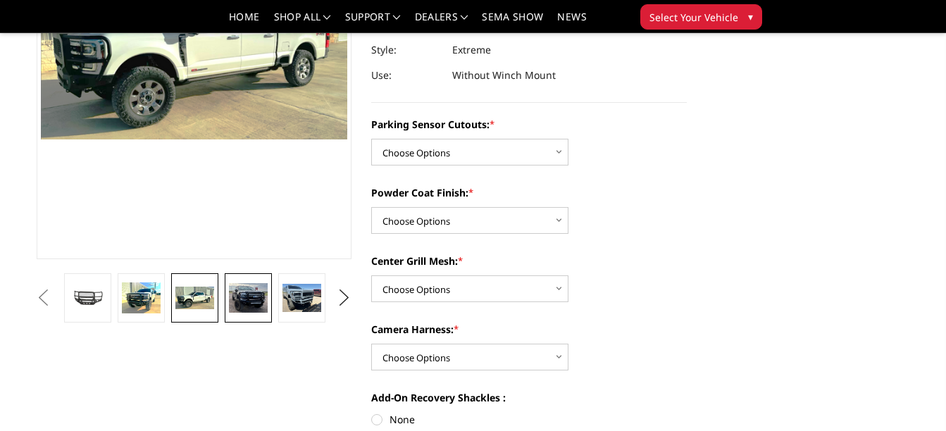
click at [236, 306] on img at bounding box center [248, 298] width 38 height 30
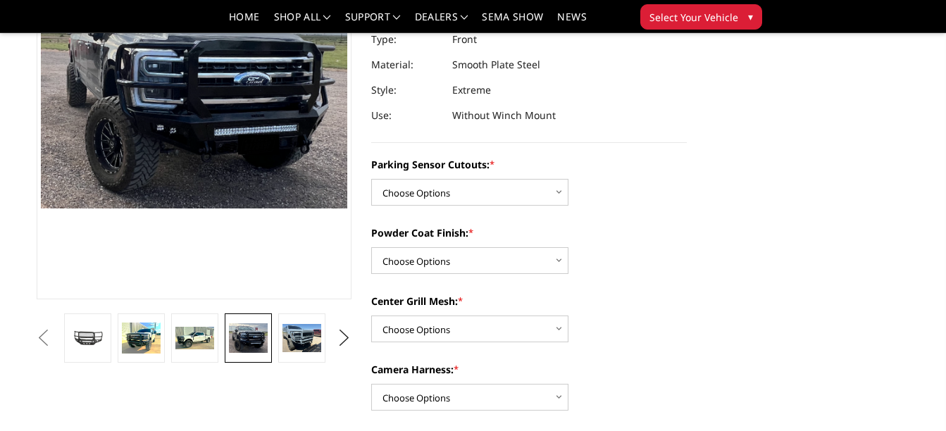
scroll to position [195, 0]
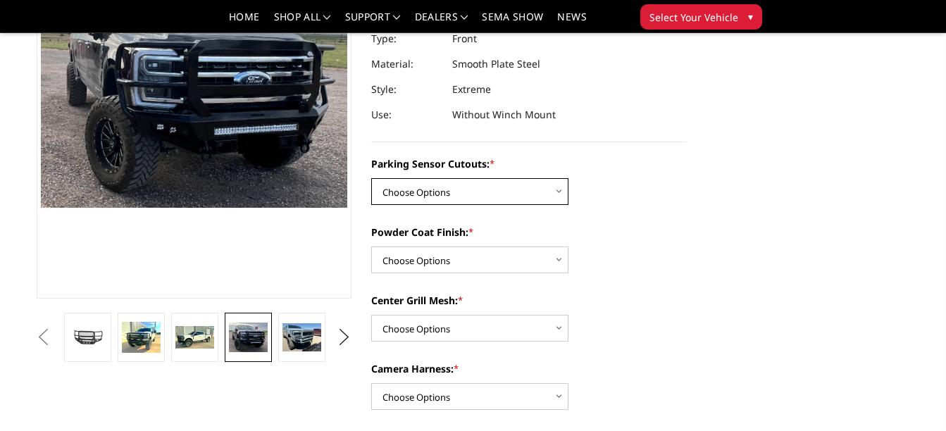
click at [564, 186] on select "Choose Options No - Without Parking Sensor Cutouts Yes - With Parking Sensor Cu…" at bounding box center [469, 191] width 197 height 27
select select "2583"
click at [371, 178] on select "Choose Options No - Without Parking Sensor Cutouts Yes - With Parking Sensor Cu…" at bounding box center [469, 191] width 197 height 27
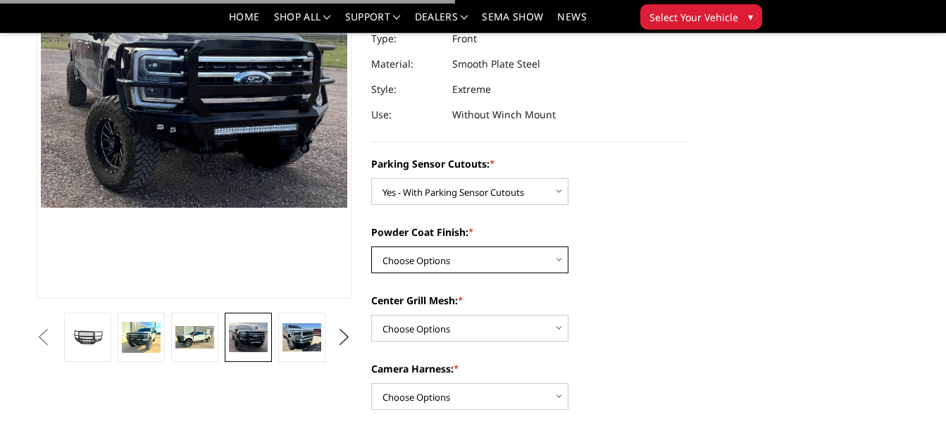
click at [547, 257] on select "Choose Options Bare Metal Textured Black Powder Coat" at bounding box center [469, 260] width 197 height 27
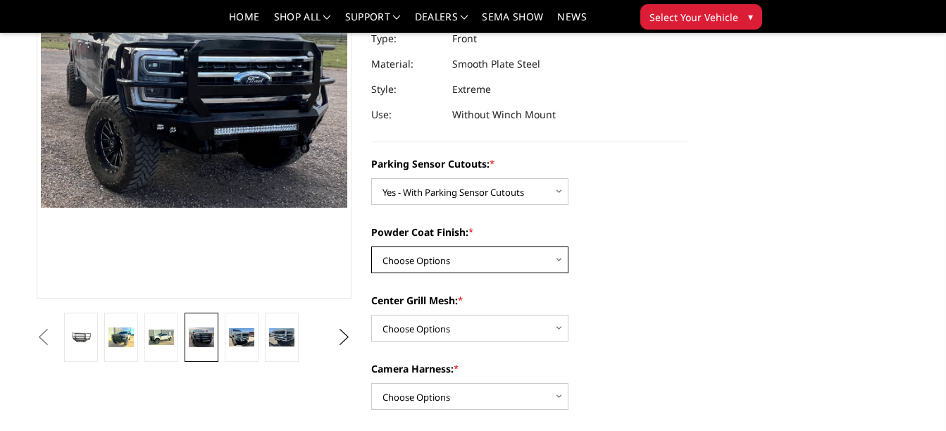
select select "2585"
click at [371, 247] on select "Choose Options Bare Metal Textured Black Powder Coat" at bounding box center [469, 260] width 197 height 27
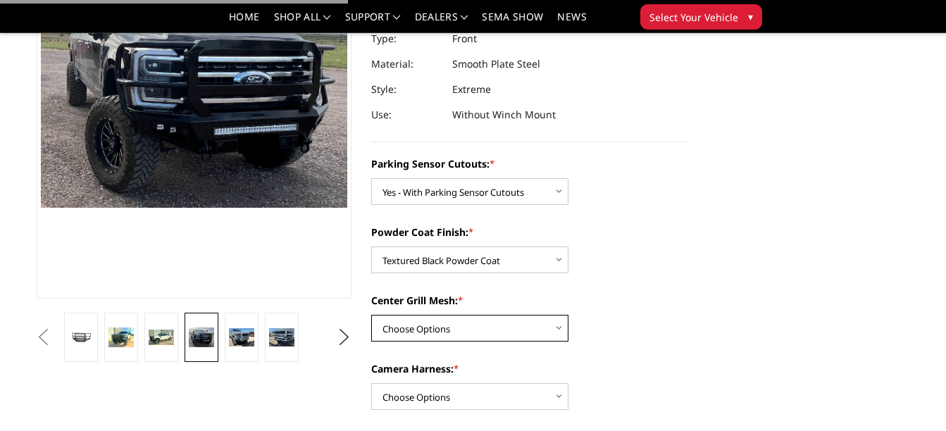
click at [486, 321] on select "Choose Options With Center Grill Mesh Without Center Grill Mesh" at bounding box center [469, 328] width 197 height 27
select select "2586"
click at [371, 315] on select "Choose Options With Center Grill Mesh Without Center Grill Mesh" at bounding box center [469, 328] width 197 height 27
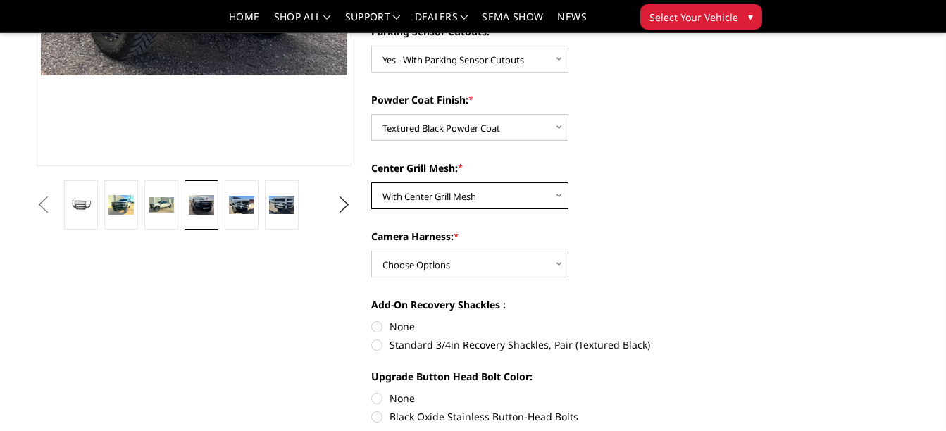
scroll to position [328, 0]
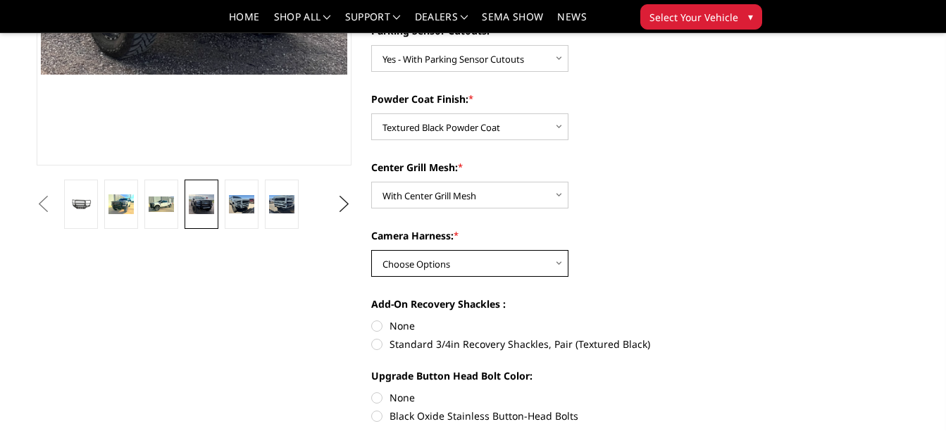
click at [560, 271] on select "Choose Options WITH Camera Harness WITHOUT Camera Harness" at bounding box center [469, 263] width 197 height 27
select select "2588"
click at [371, 250] on select "Choose Options WITH Camera Harness WITHOUT Camera Harness" at bounding box center [469, 263] width 197 height 27
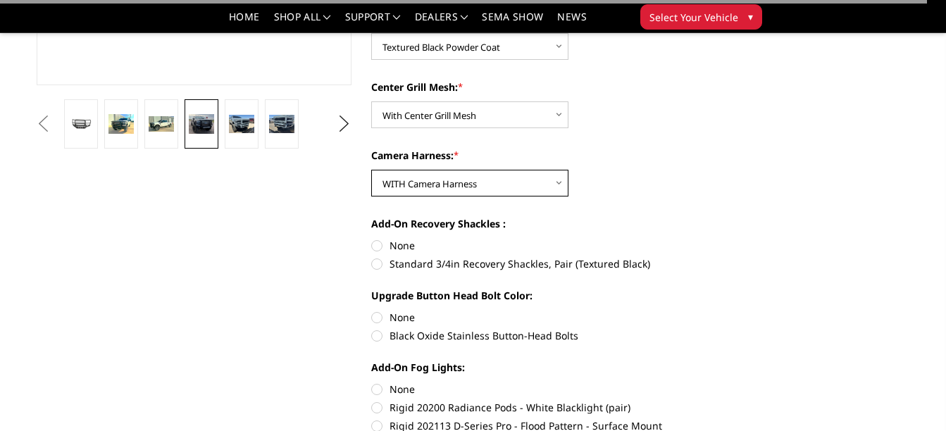
scroll to position [421, 0]
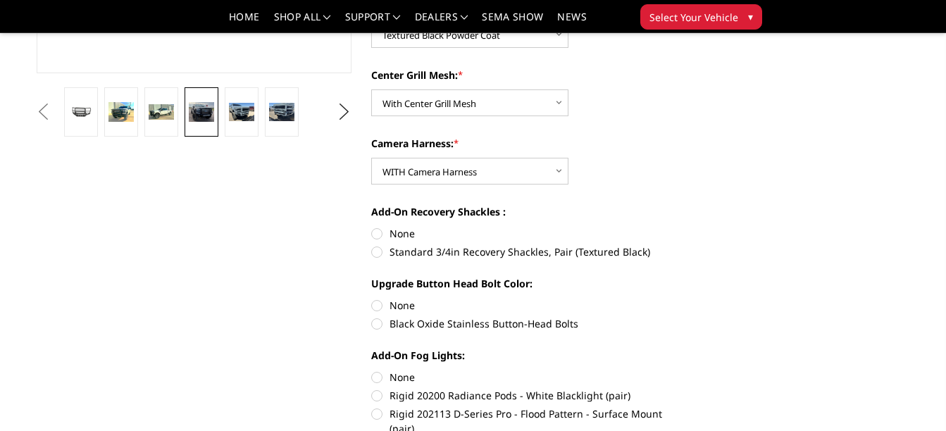
click at [473, 253] on label "Standard 3/4in Recovery Shackles, Pair (Textured Black)" at bounding box center [529, 251] width 316 height 15
click at [687, 227] on input "Standard 3/4in Recovery Shackles, Pair (Textured Black)" at bounding box center [687, 226] width 1 height 1
radio input "true"
click at [436, 298] on label "None" at bounding box center [529, 305] width 316 height 15
click at [372, 298] on input "None" at bounding box center [371, 298] width 1 height 1
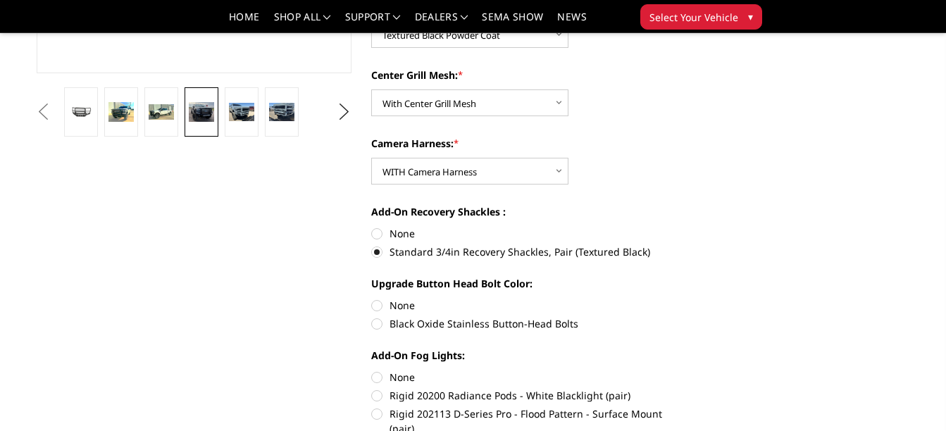
radio input "true"
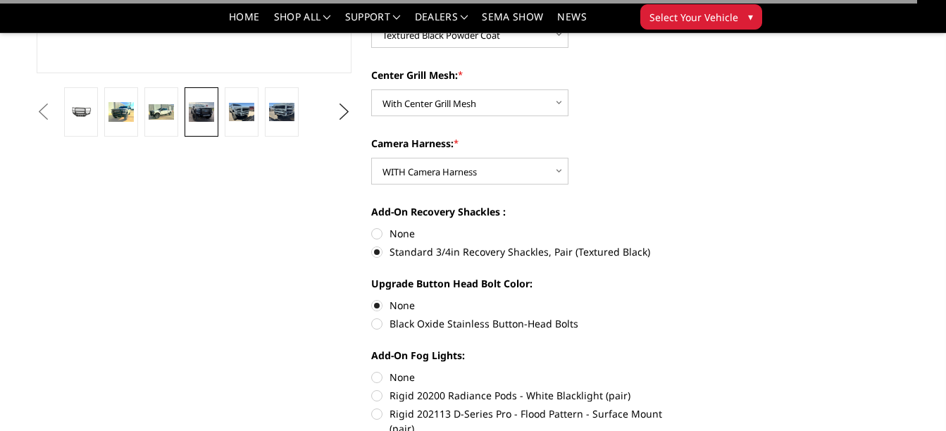
click at [428, 324] on label "Black Oxide Stainless Button-Head Bolts" at bounding box center [529, 323] width 316 height 15
click at [687, 299] on input "Black Oxide Stainless Button-Head Bolts" at bounding box center [687, 298] width 1 height 1
radio input "true"
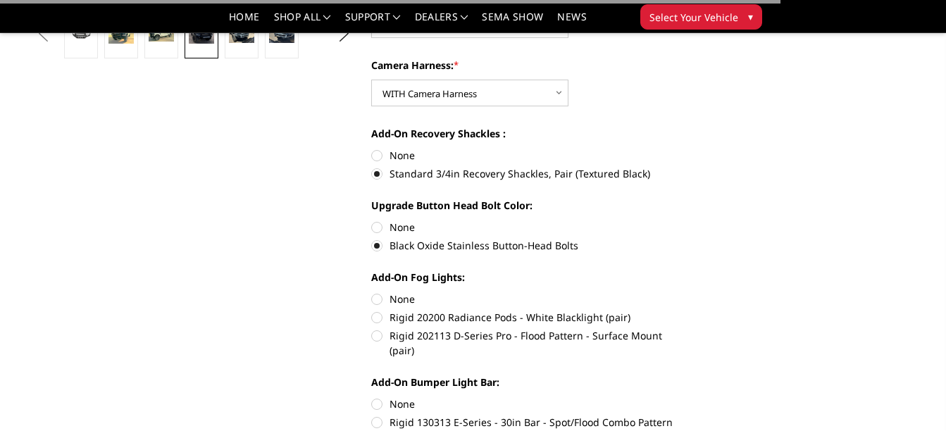
scroll to position [500, 0]
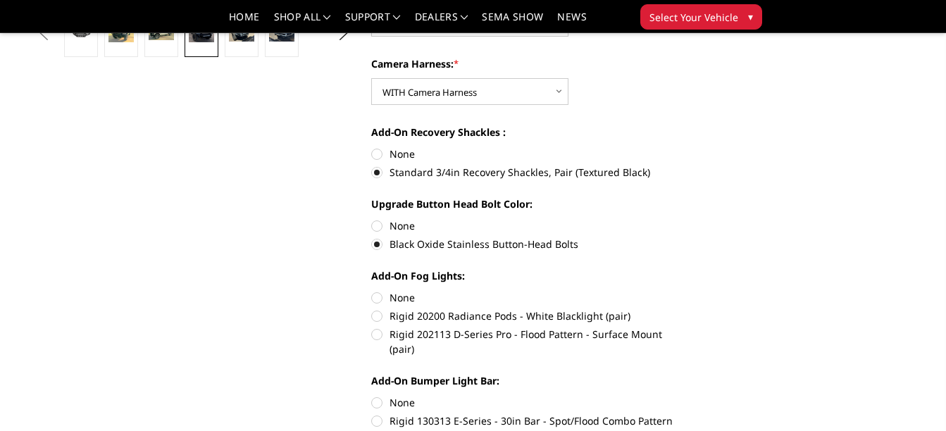
click at [504, 337] on label "Rigid 202113 D-Series Pro - Flood Pattern - Surface Mount (pair)" at bounding box center [529, 342] width 316 height 30
click at [687, 309] on input "Rigid 202113 D-Series Pro - Flood Pattern - Surface Mount (pair)" at bounding box center [687, 309] width 1 height 1
radio input "true"
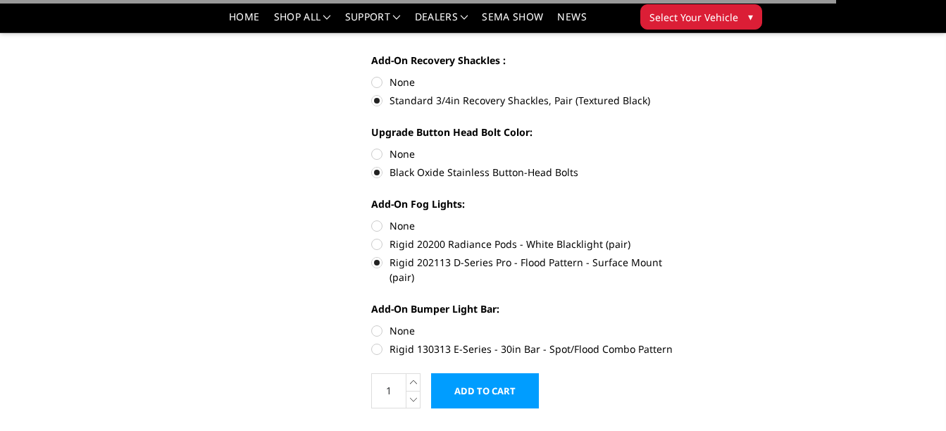
scroll to position [573, 0]
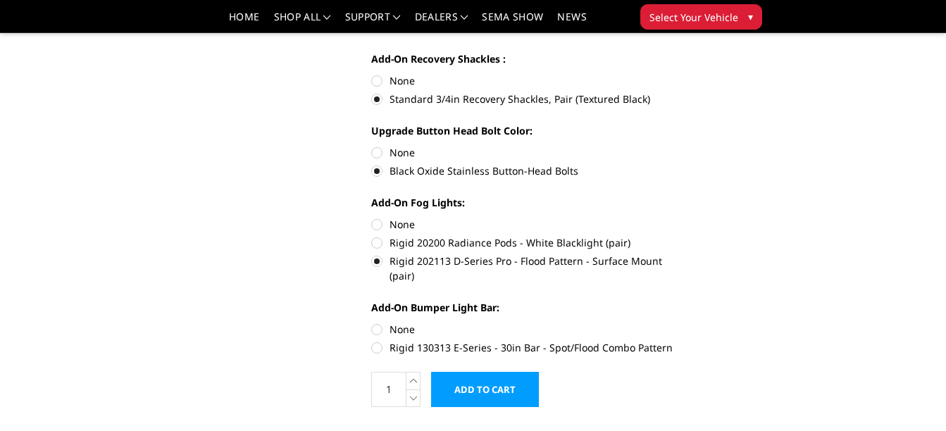
click at [440, 340] on label "Rigid 130313 E-Series - 30in Bar - Spot/Flood Combo Pattern" at bounding box center [529, 347] width 316 height 15
click at [687, 323] on input "Rigid 130313 E-Series - 30in Bar - Spot/Flood Combo Pattern" at bounding box center [687, 322] width 1 height 1
radio input "true"
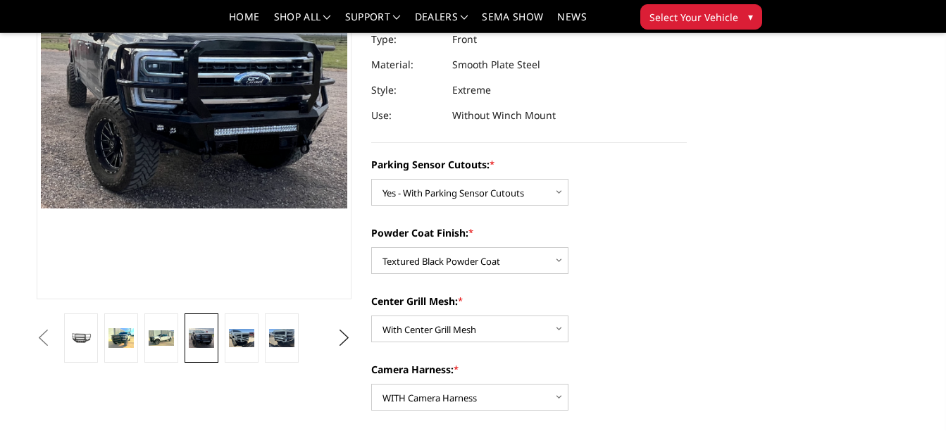
scroll to position [195, 0]
click at [248, 331] on img at bounding box center [241, 337] width 25 height 18
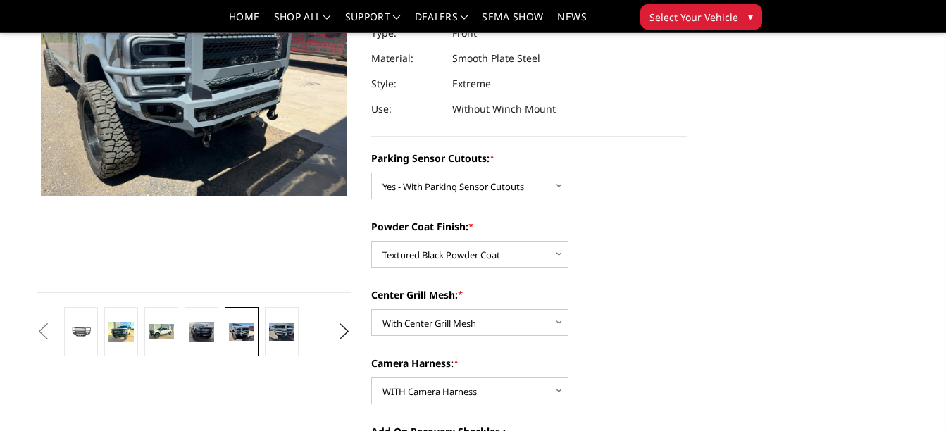
scroll to position [152, 0]
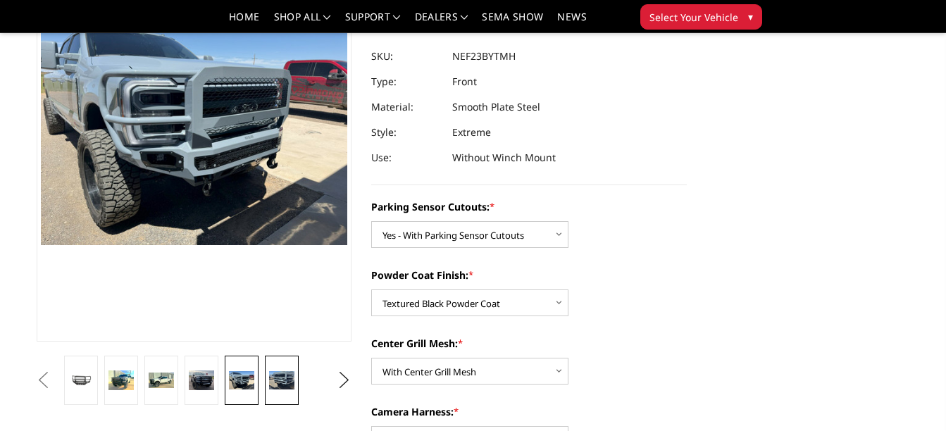
click at [297, 374] on link at bounding box center [281, 380] width 33 height 49
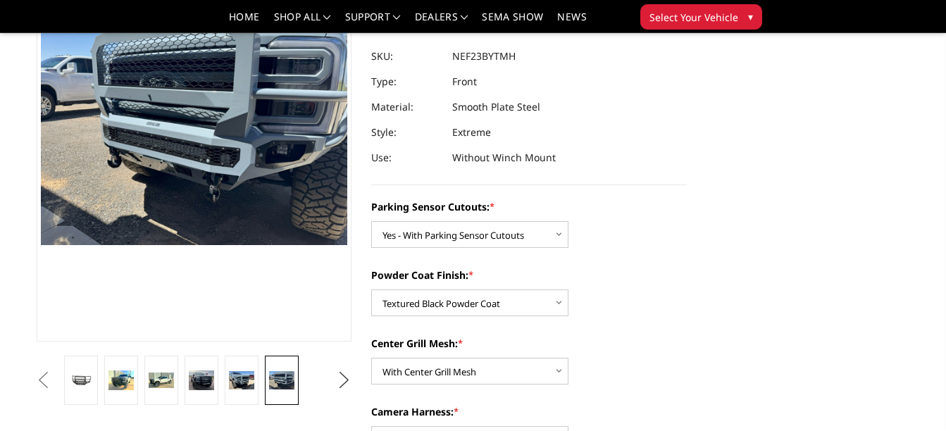
click at [352, 375] on button "Next" at bounding box center [344, 380] width 21 height 21
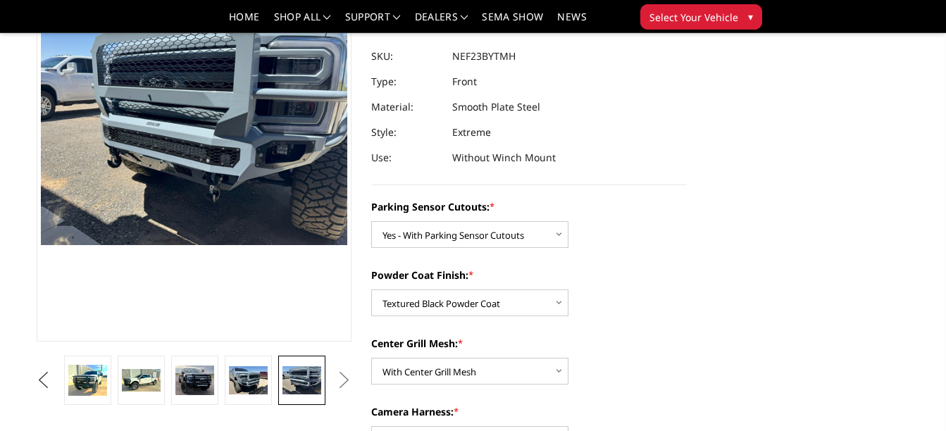
click at [54, 375] on button "Previous" at bounding box center [43, 380] width 21 height 21
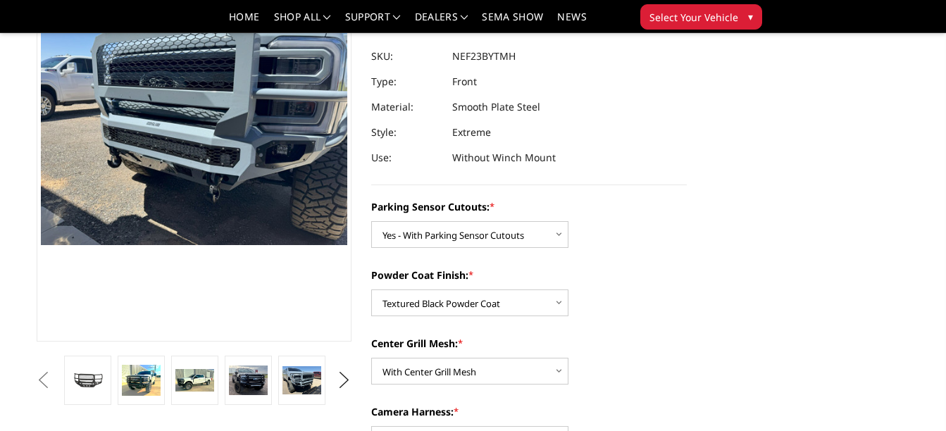
click at [54, 375] on button "Previous" at bounding box center [43, 380] width 21 height 21
click at [98, 378] on img at bounding box center [87, 380] width 38 height 21
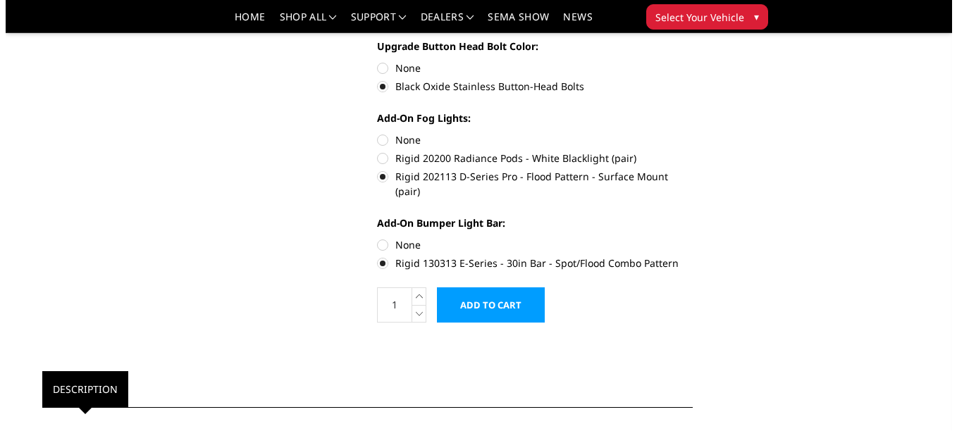
scroll to position [659, 0]
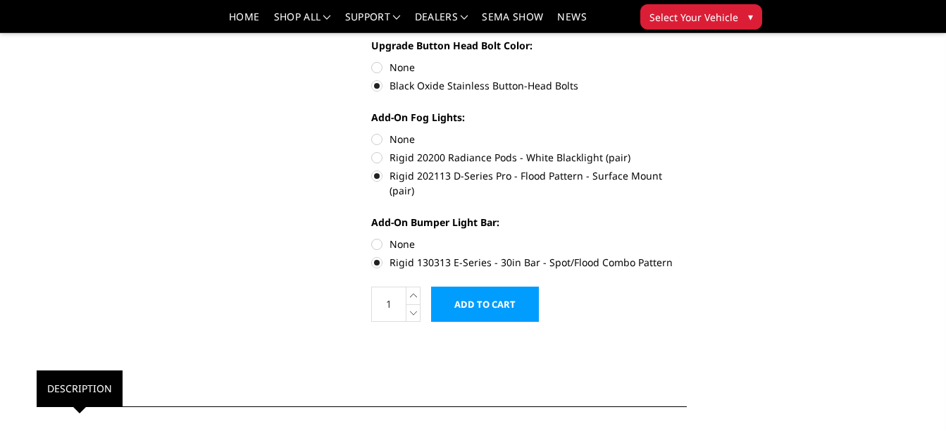
click at [495, 287] on input "Add to Cart" at bounding box center [485, 304] width 108 height 35
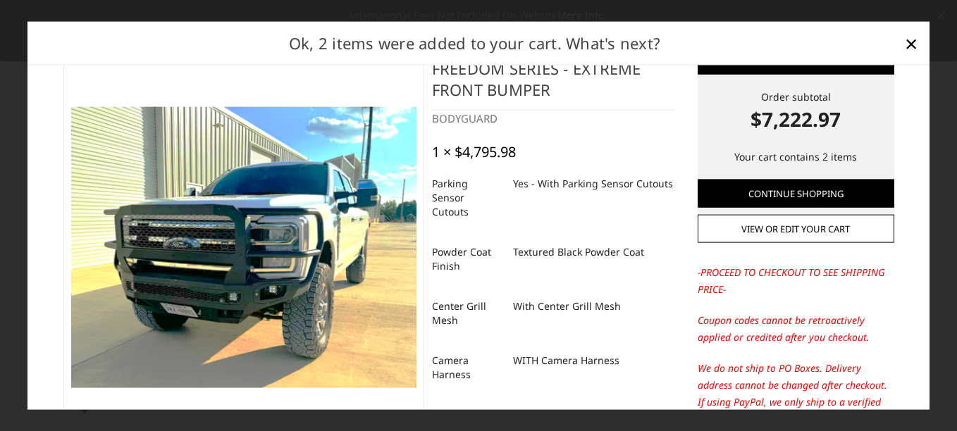
scroll to position [51, 0]
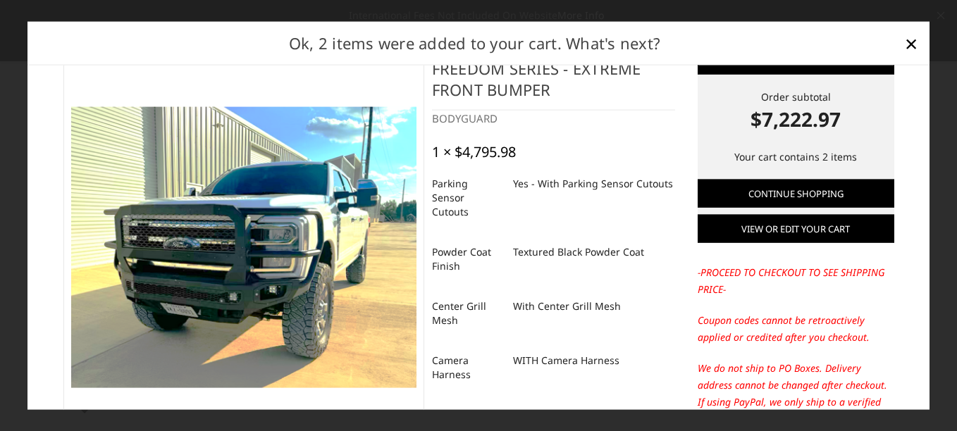
click at [734, 235] on link "View or edit your cart" at bounding box center [795, 229] width 197 height 28
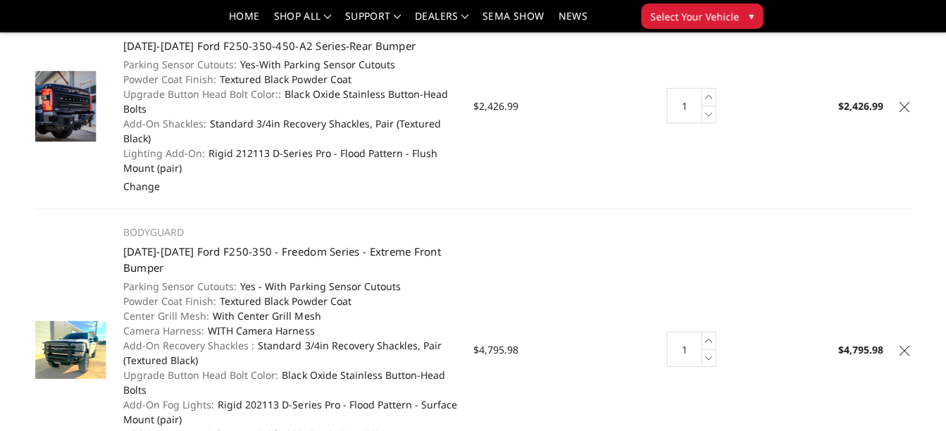
scroll to position [156, 0]
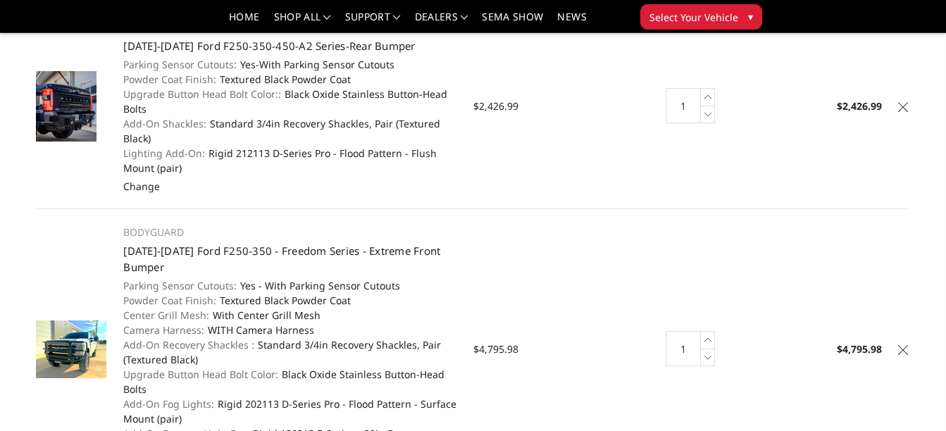
drag, startPoint x: 409, startPoint y: 176, endPoint x: 768, endPoint y: 239, distance: 364.0
click at [768, 239] on td "Total $4,795.98" at bounding box center [837, 349] width 146 height 280
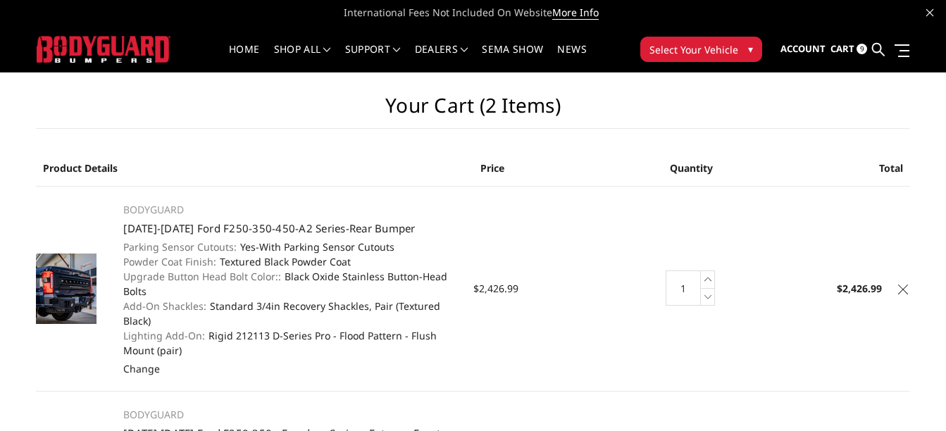
scroll to position [0, 0]
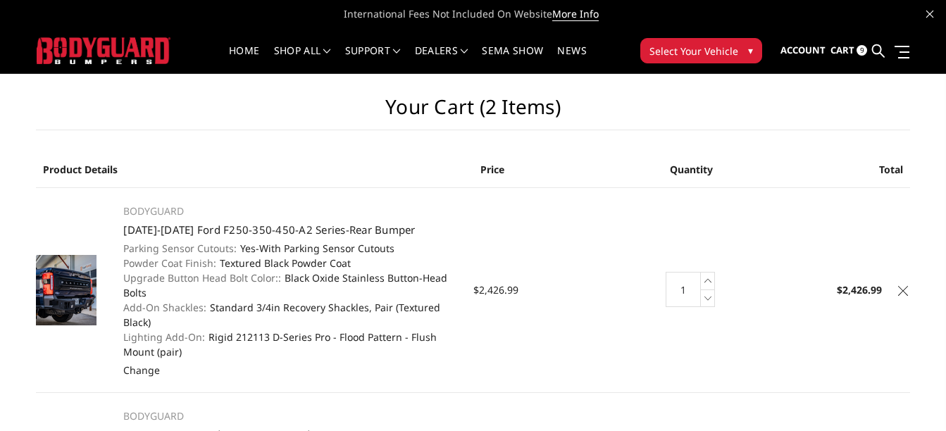
click at [768, 239] on td "Total $2,426.99" at bounding box center [837, 289] width 146 height 205
